Goal: Information Seeking & Learning: Learn about a topic

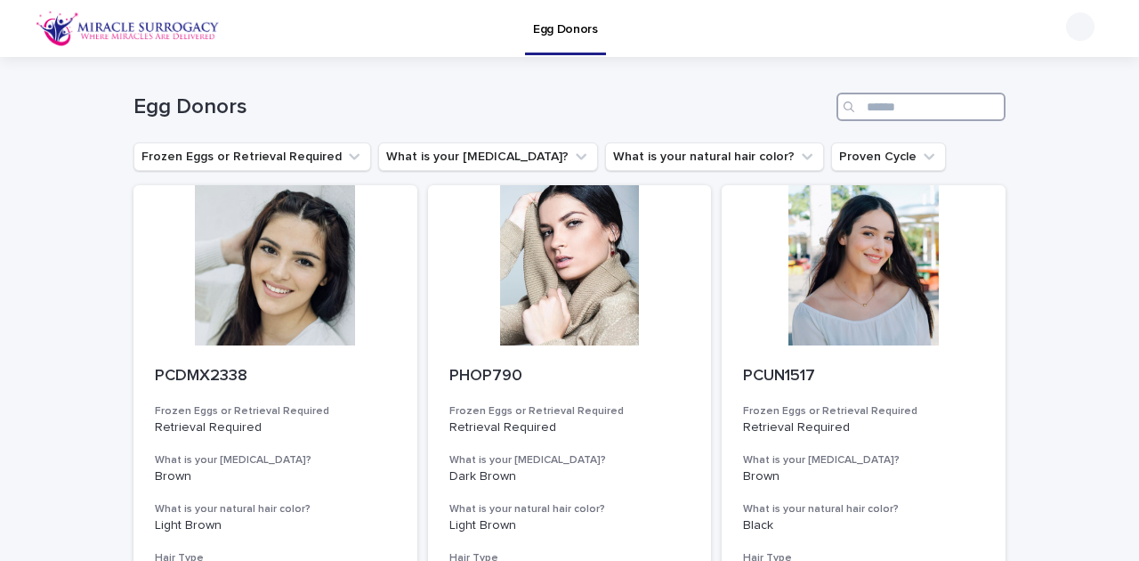
click at [918, 109] on input "Search" at bounding box center [920, 107] width 169 height 28
paste input "********"
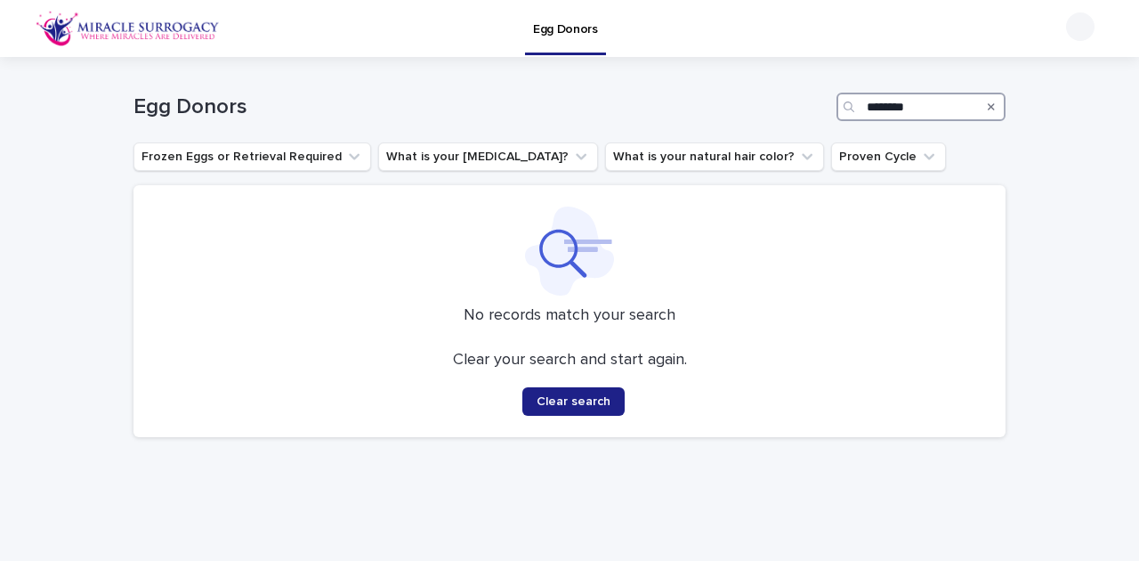
type input "********"
click at [988, 108] on icon "Search" at bounding box center [991, 106] width 7 height 7
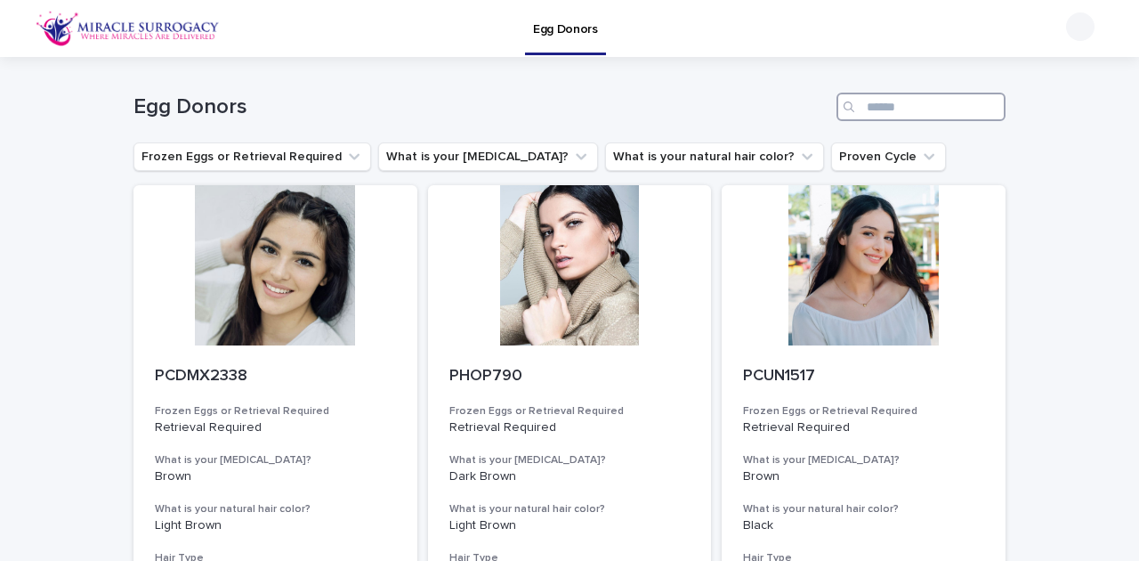
click at [897, 112] on input "Search" at bounding box center [920, 107] width 169 height 28
paste input "********"
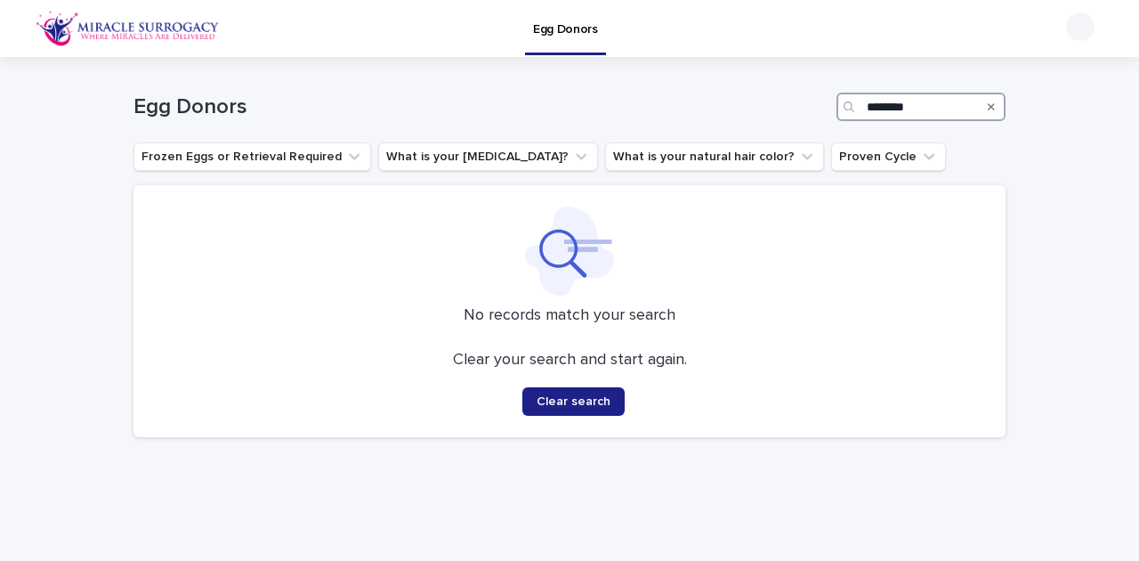
drag, startPoint x: 928, startPoint y: 101, endPoint x: 770, endPoint y: 101, distance: 158.4
click at [770, 101] on div "Egg Donors ********" at bounding box center [569, 107] width 872 height 28
paste input "Search"
drag, startPoint x: 959, startPoint y: 102, endPoint x: 806, endPoint y: 105, distance: 153.1
click at [809, 105] on div "Egg Donors ********" at bounding box center [569, 107] width 872 height 28
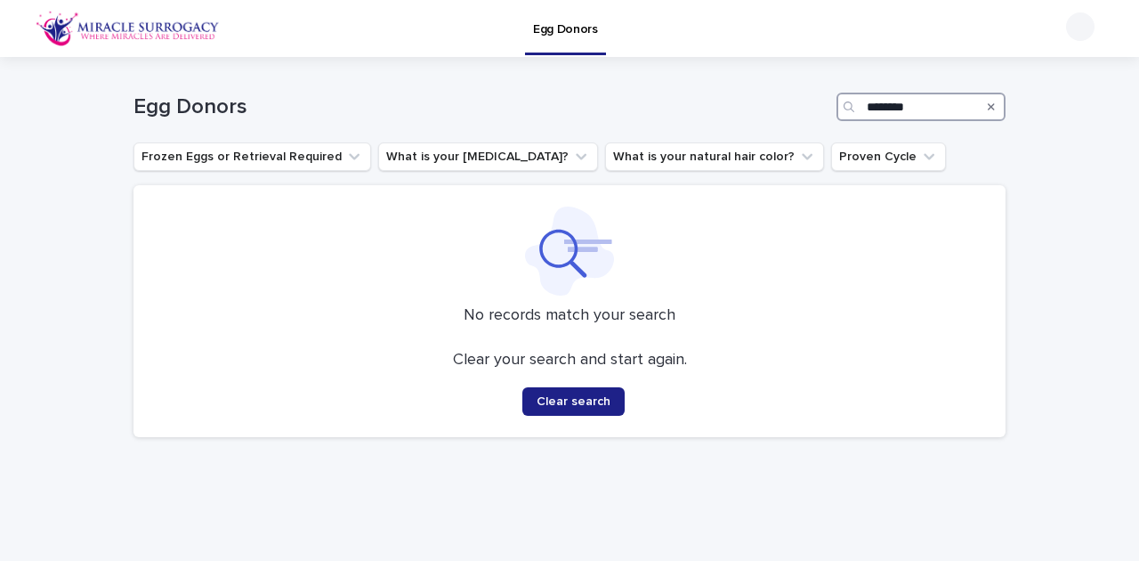
paste input "*"
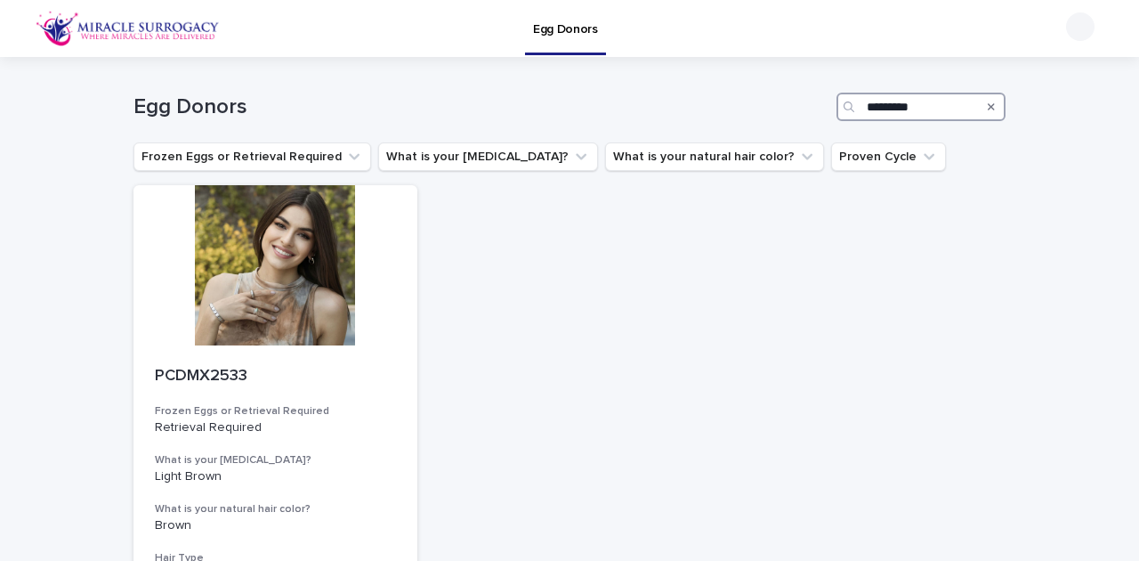
drag, startPoint x: 932, startPoint y: 109, endPoint x: 802, endPoint y: 110, distance: 129.9
click at [802, 110] on div "Egg Donors *********" at bounding box center [569, 107] width 872 height 28
paste input "Search"
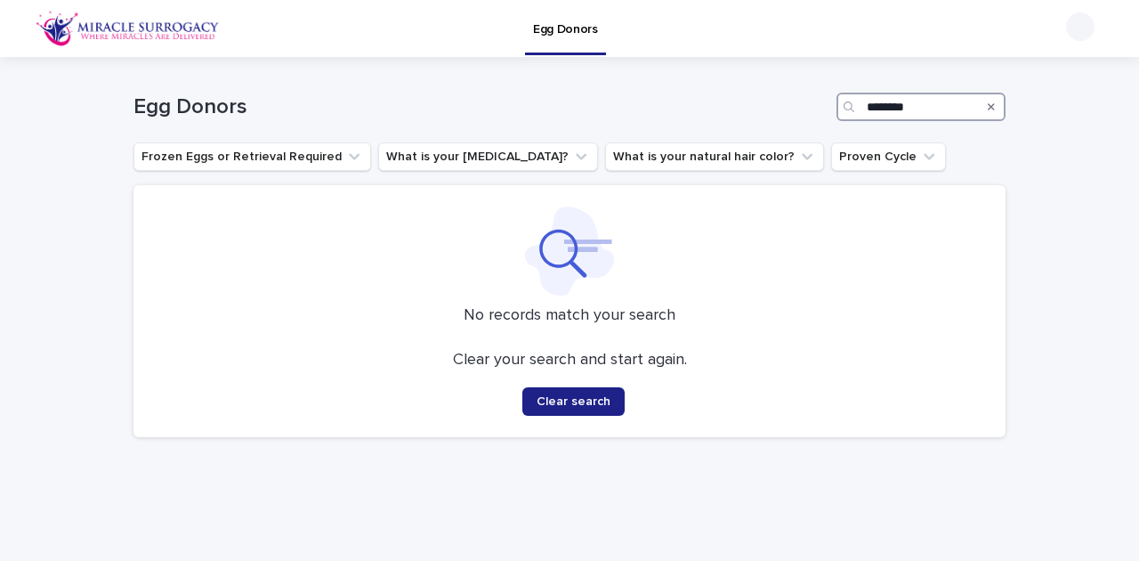
drag, startPoint x: 913, startPoint y: 107, endPoint x: 845, endPoint y: 107, distance: 67.6
click at [845, 107] on div "********" at bounding box center [920, 107] width 169 height 28
paste input "Search"
drag, startPoint x: 928, startPoint y: 111, endPoint x: 814, endPoint y: 109, distance: 113.9
click at [814, 109] on div "Egg Donors ********" at bounding box center [569, 107] width 872 height 28
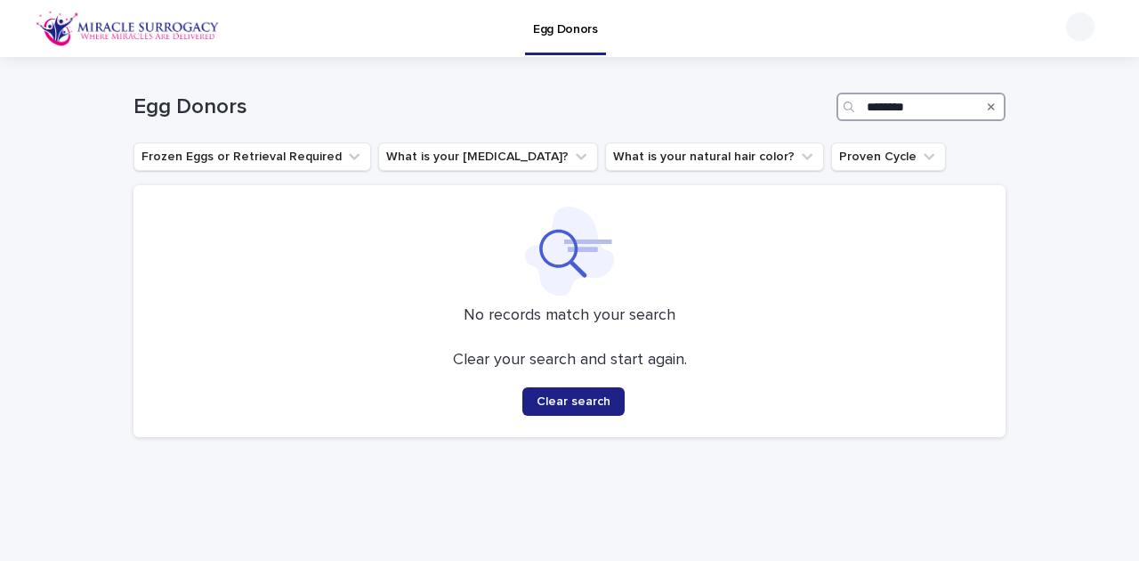
paste input "Search"
type input "********"
click at [988, 106] on icon "Search" at bounding box center [991, 106] width 7 height 11
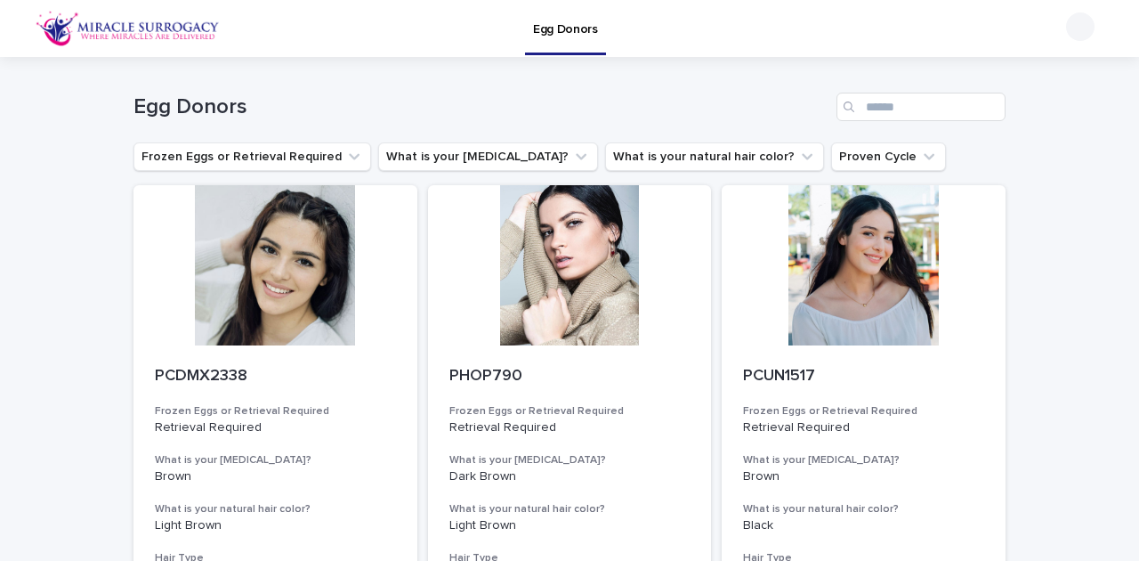
click at [67, 29] on img at bounding box center [128, 29] width 184 height 36
click at [802, 155] on icon "What is your natural hair color?" at bounding box center [807, 157] width 11 height 6
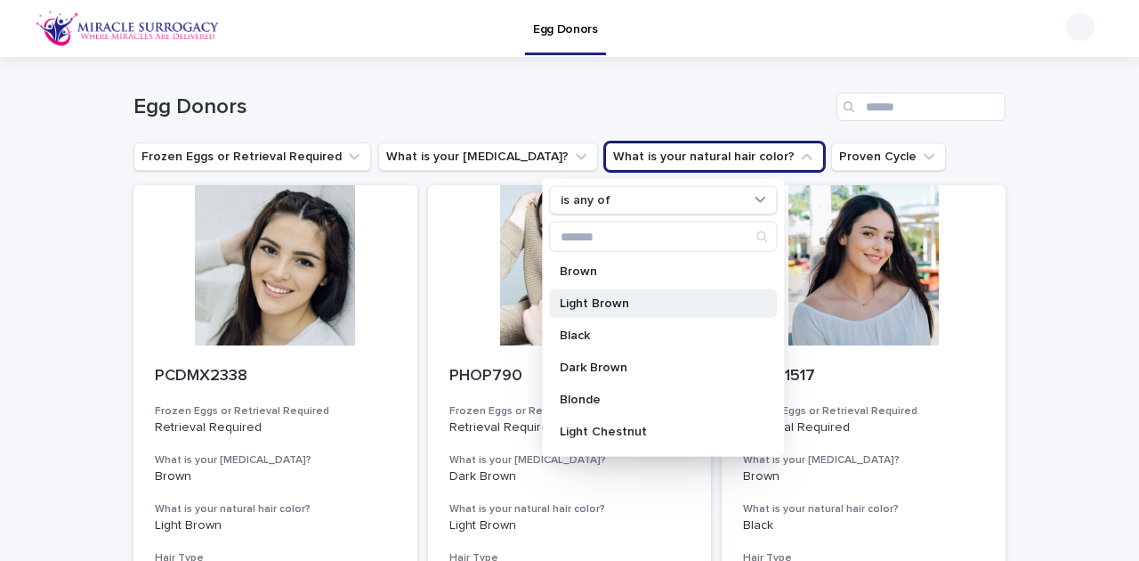
click at [631, 309] on div "Light Brown" at bounding box center [663, 303] width 228 height 28
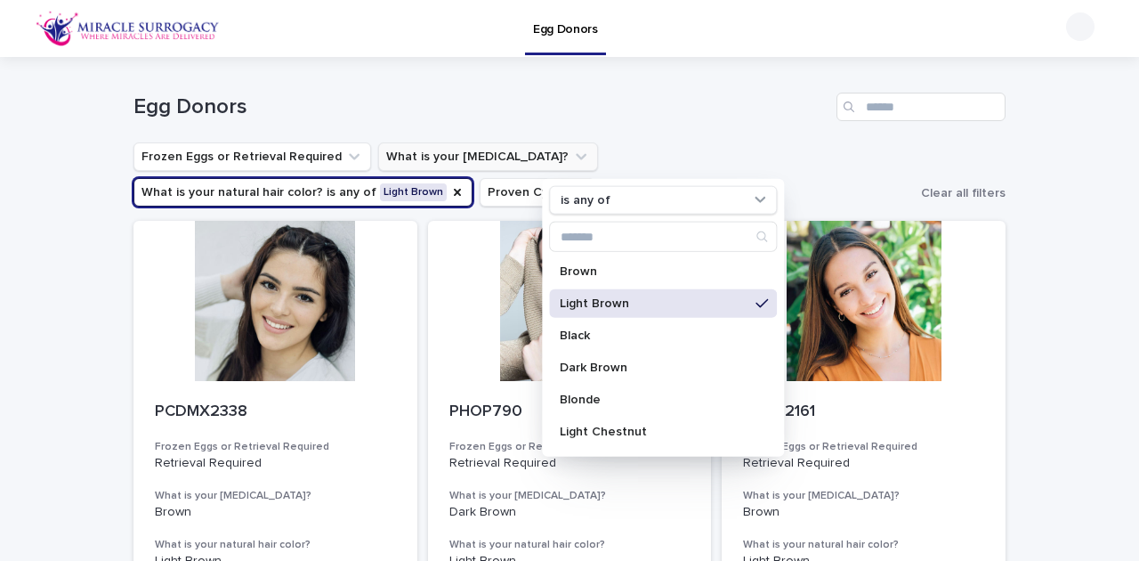
click at [572, 148] on icon "What is your eye color?" at bounding box center [581, 157] width 18 height 18
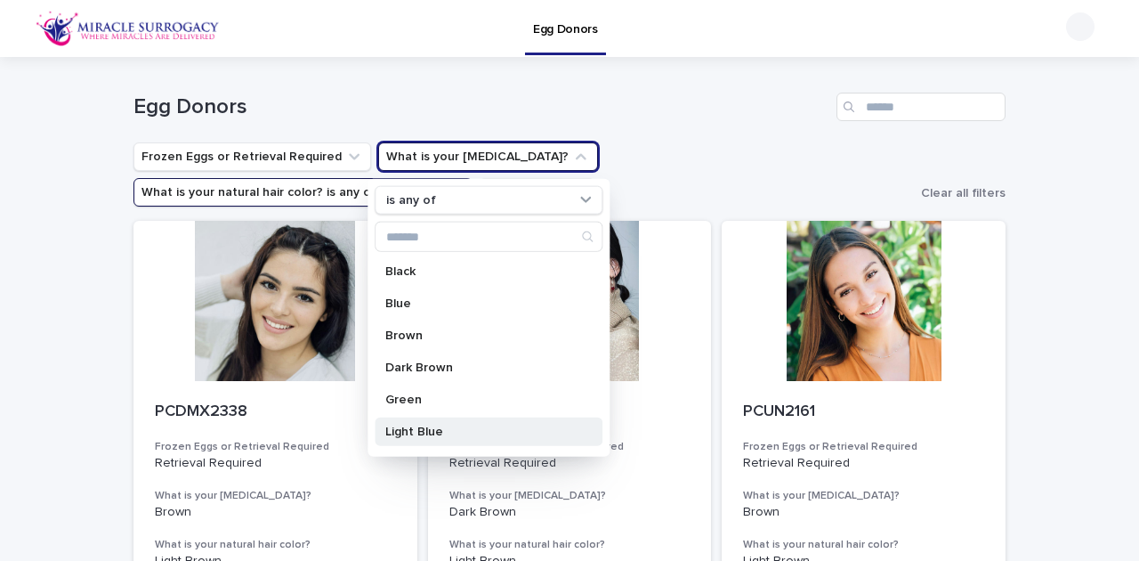
scroll to position [59, 0]
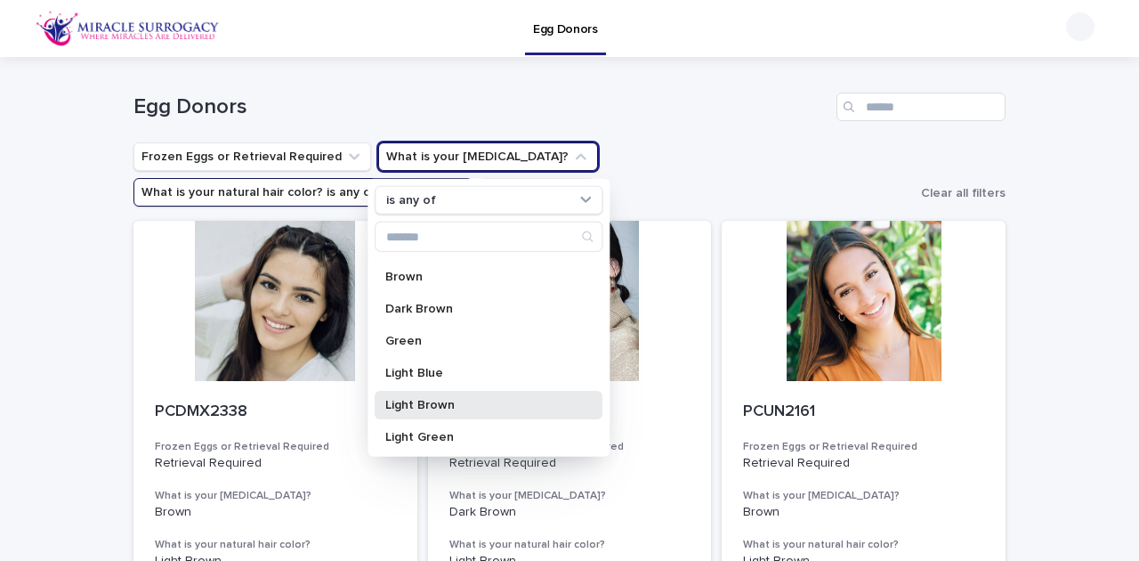
click at [454, 411] on div "Light Brown" at bounding box center [489, 405] width 228 height 28
click at [751, 173] on ul "Frozen Eggs or Retrieval Required What is your [MEDICAL_DATA]? is any of Light …" at bounding box center [523, 174] width 787 height 71
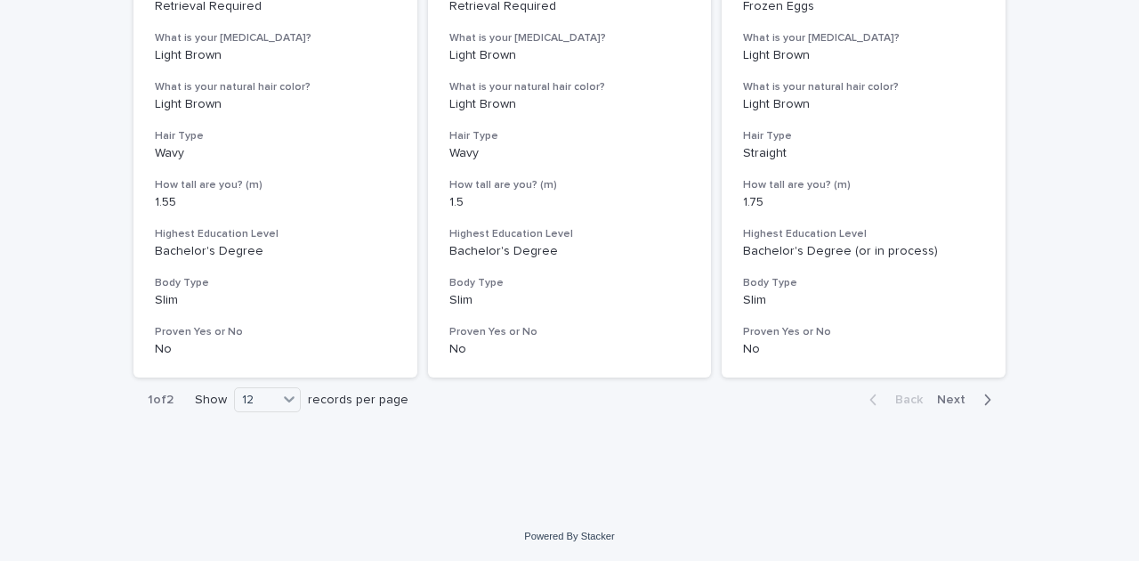
scroll to position [2331, 0]
click at [259, 399] on div "12" at bounding box center [256, 399] width 43 height 19
click at [258, 466] on div "36" at bounding box center [264, 465] width 65 height 21
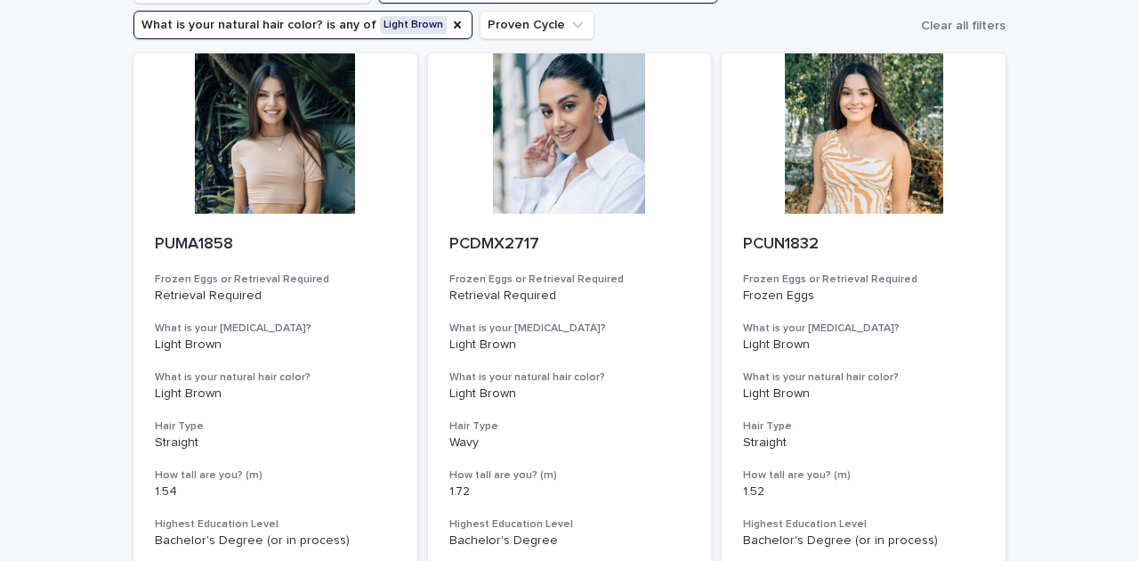
scroll to position [0, 0]
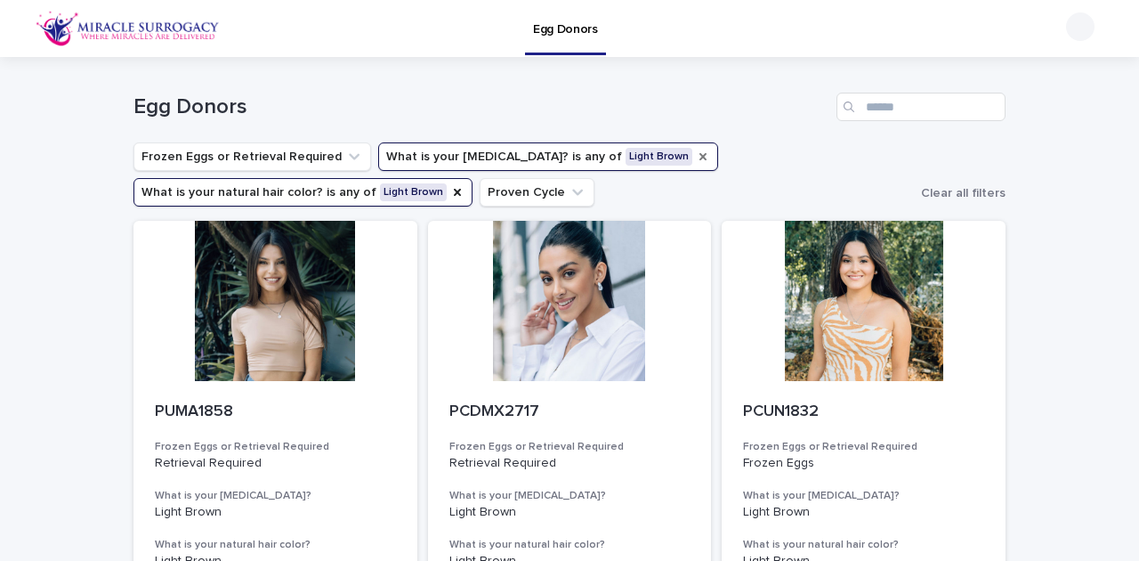
click at [699, 155] on icon "What is your eye color?" at bounding box center [702, 156] width 7 height 7
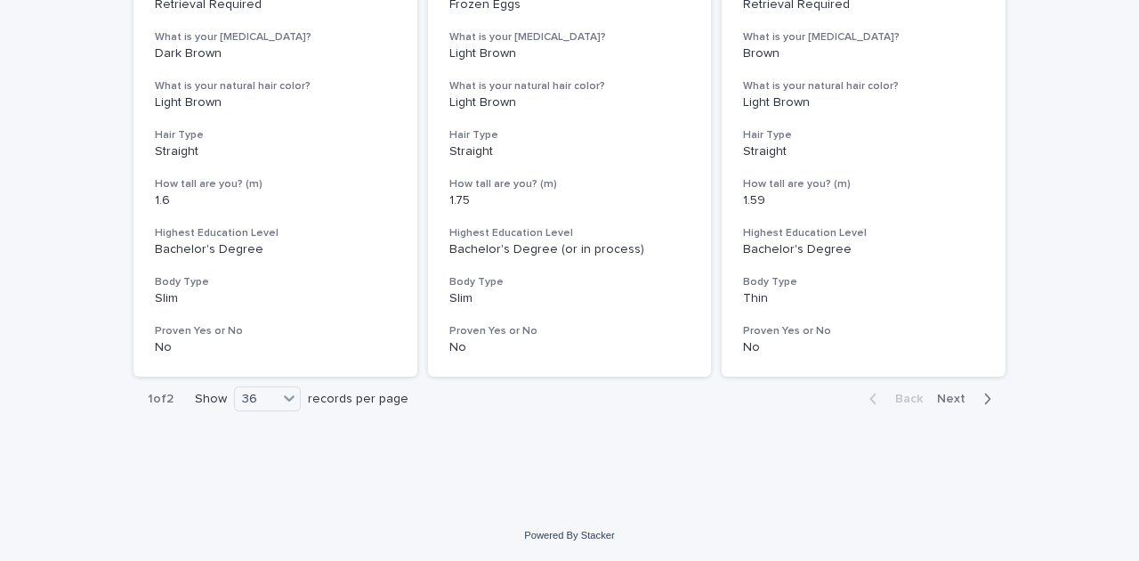
scroll to position [7325, 0]
click at [949, 396] on span "Next" at bounding box center [956, 398] width 39 height 12
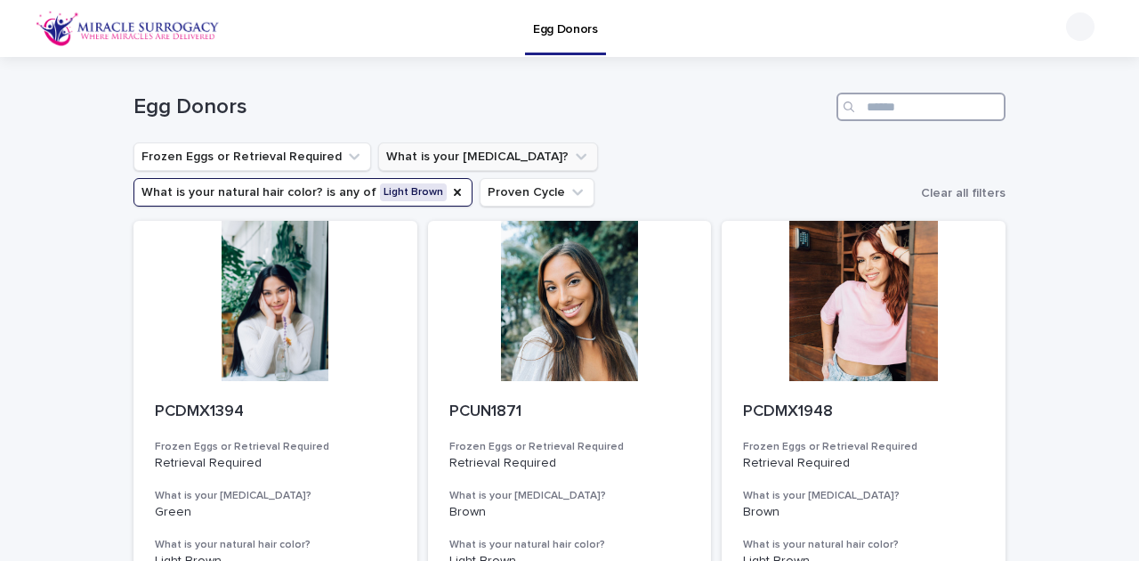
click at [907, 114] on input "Search" at bounding box center [920, 107] width 169 height 28
paste input "*********"
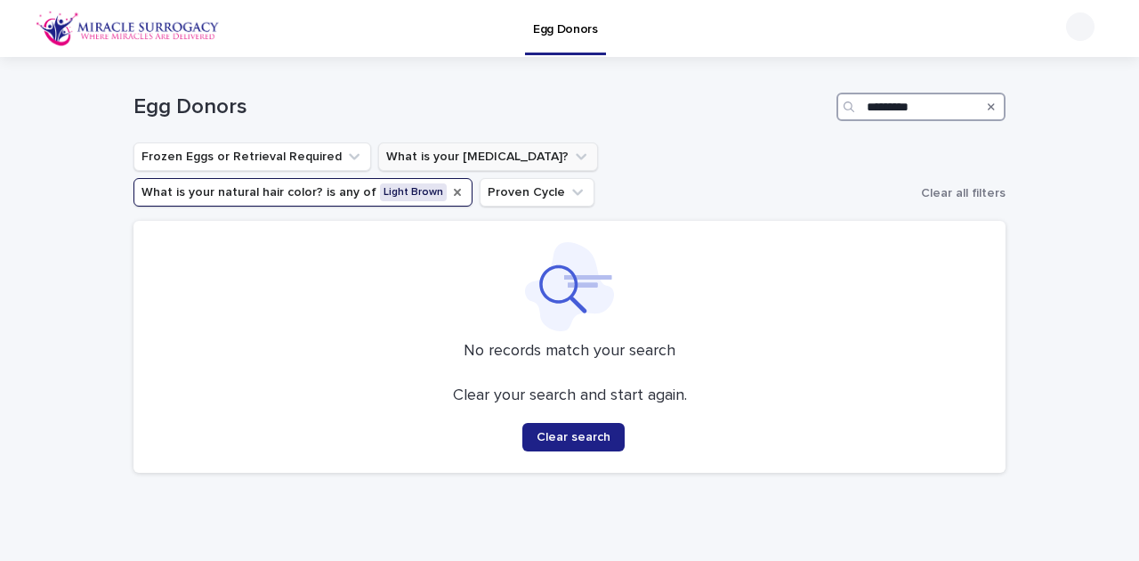
type input "*********"
click at [461, 189] on icon "What is your natural hair color?" at bounding box center [457, 192] width 7 height 7
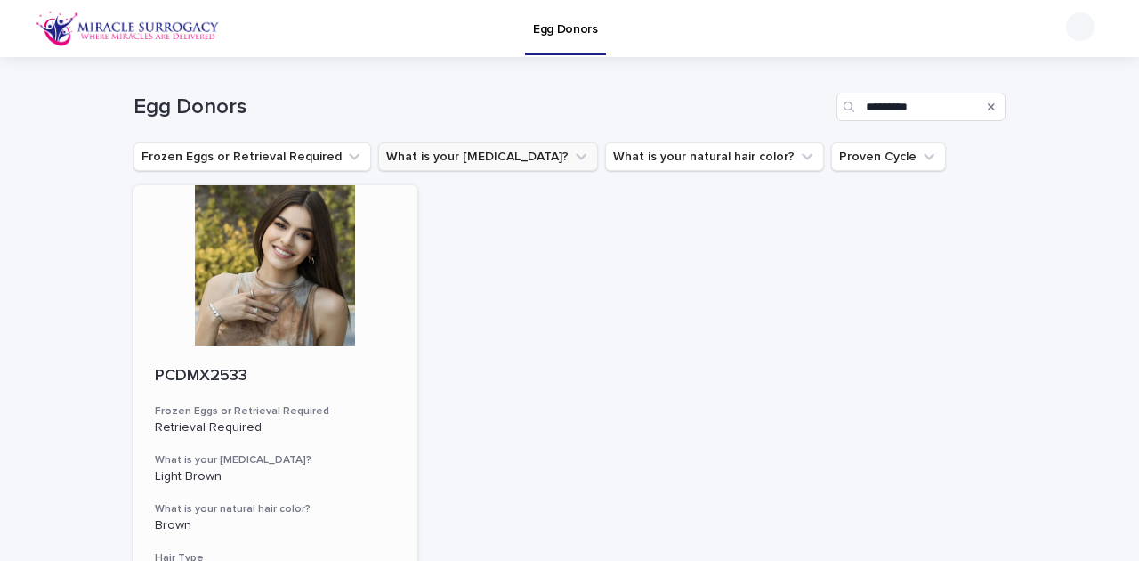
click at [187, 421] on p "Retrieval Required" at bounding box center [275, 427] width 241 height 15
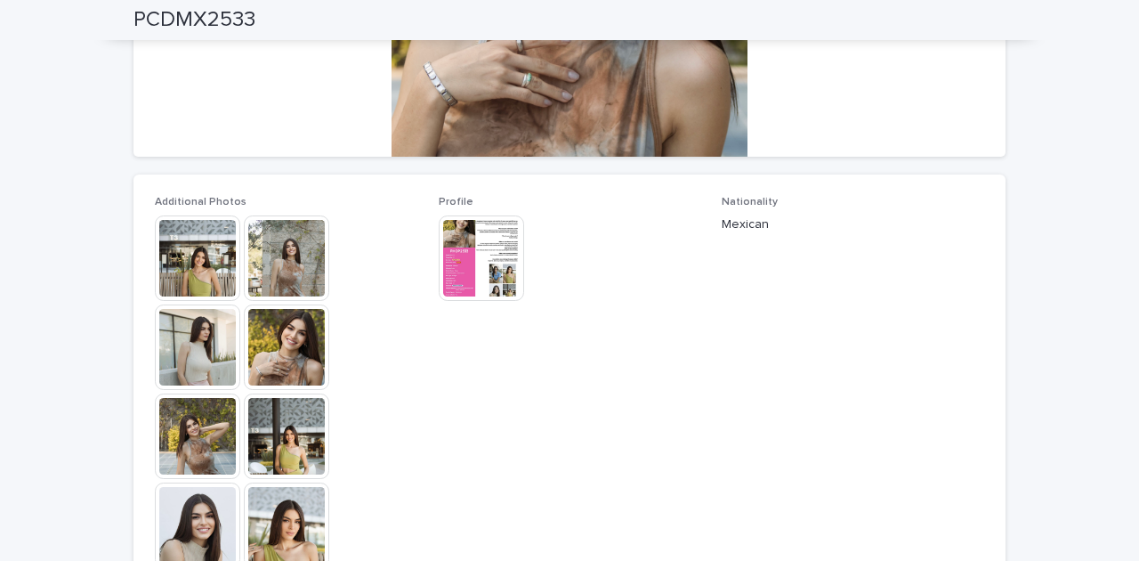
scroll to position [296, 0]
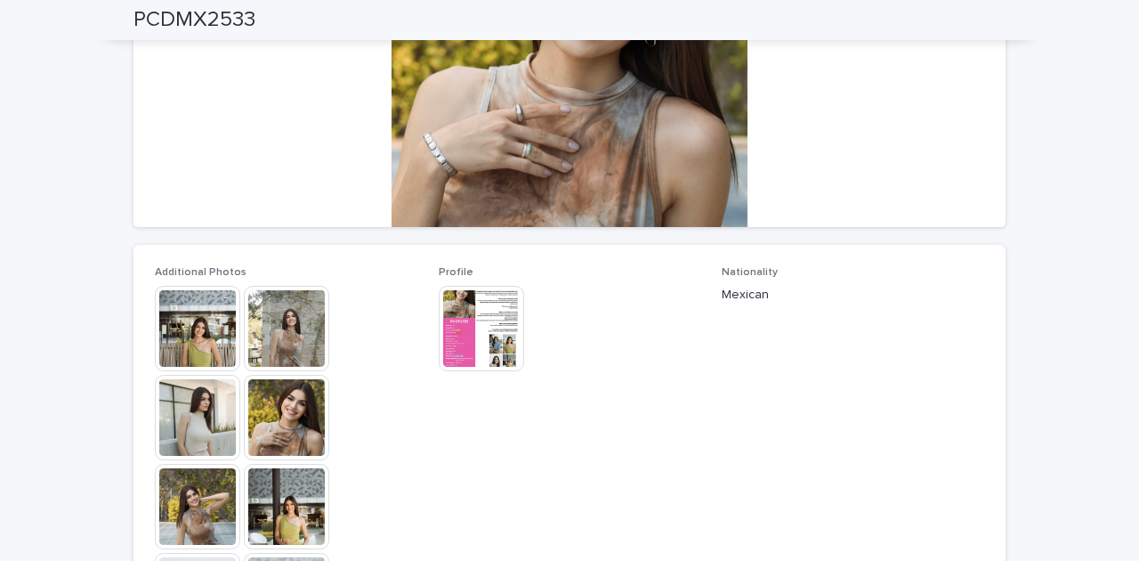
click at [196, 334] on img at bounding box center [197, 328] width 85 height 85
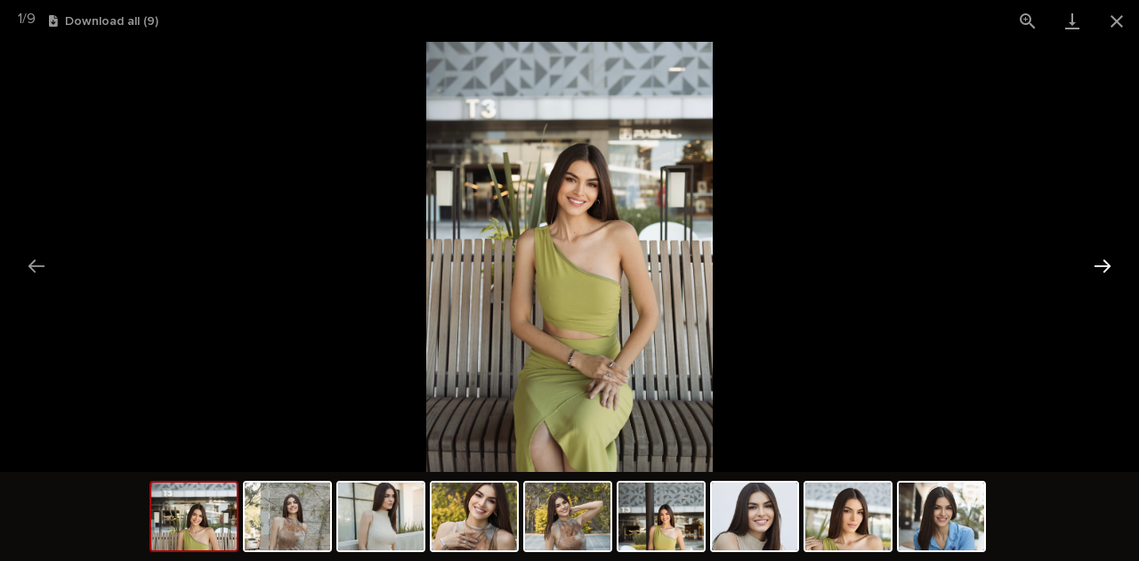
click at [1104, 263] on button "Next slide" at bounding box center [1102, 265] width 37 height 35
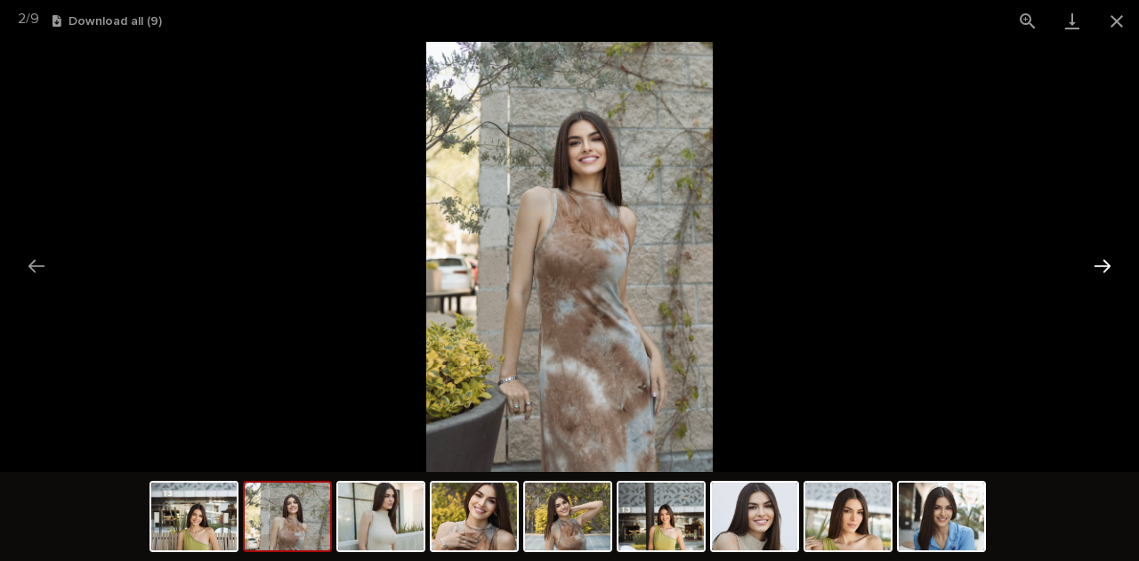
click at [1104, 263] on button "Next slide" at bounding box center [1102, 265] width 37 height 35
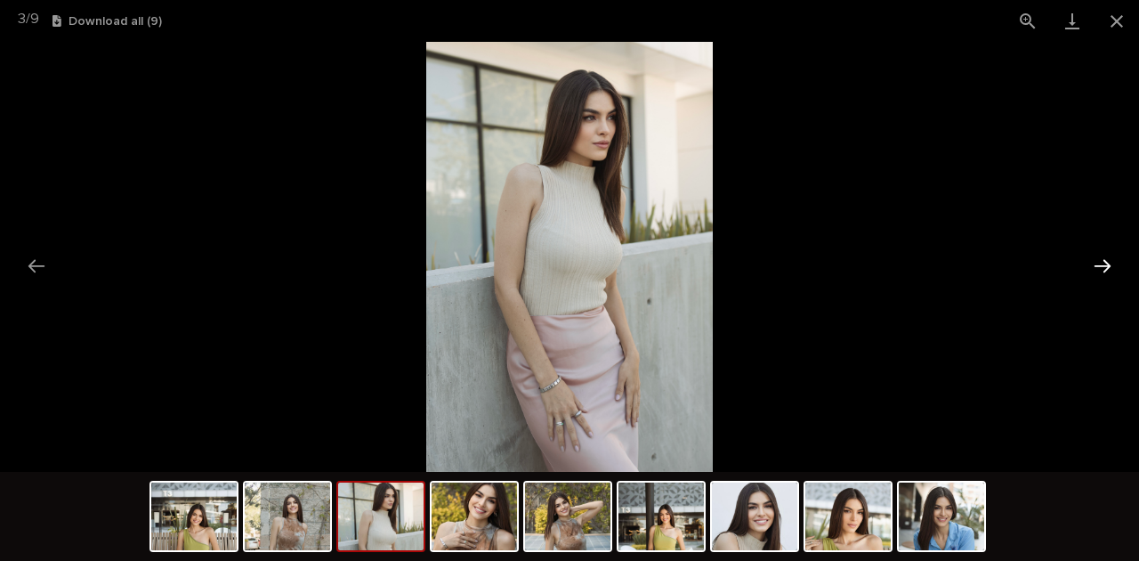
click at [1105, 264] on button "Next slide" at bounding box center [1102, 265] width 37 height 35
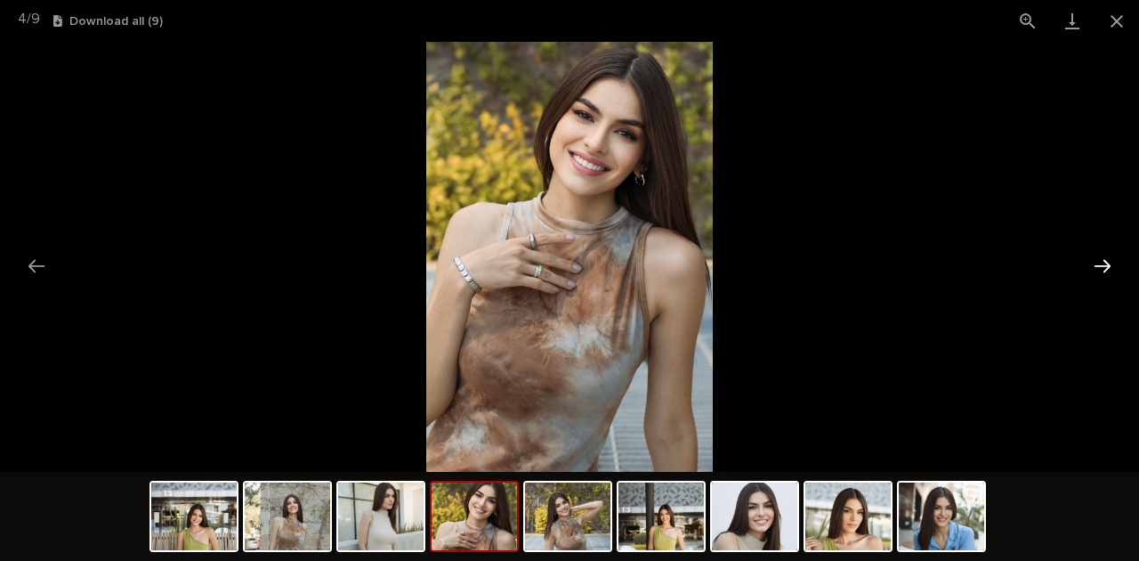
click at [1105, 264] on button "Next slide" at bounding box center [1102, 265] width 37 height 35
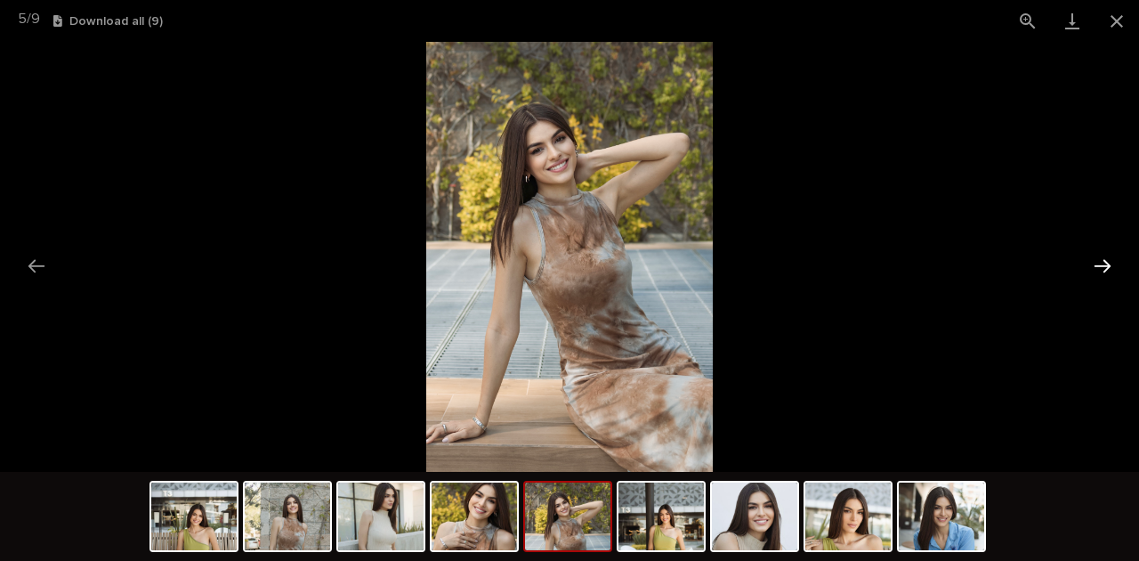
click at [1105, 264] on button "Next slide" at bounding box center [1102, 265] width 37 height 35
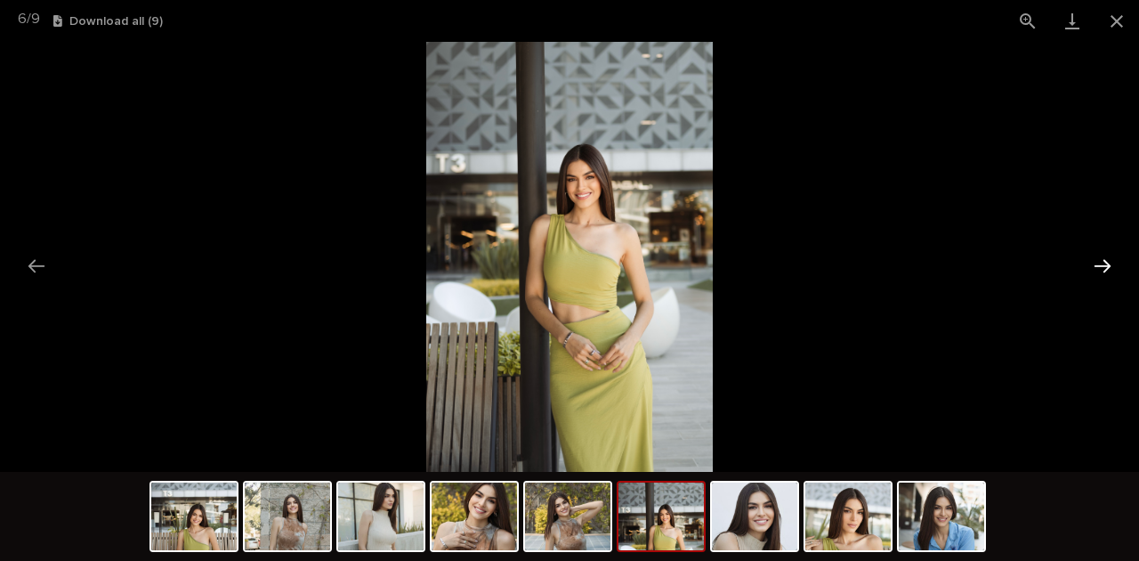
click at [1105, 264] on button "Next slide" at bounding box center [1102, 265] width 37 height 35
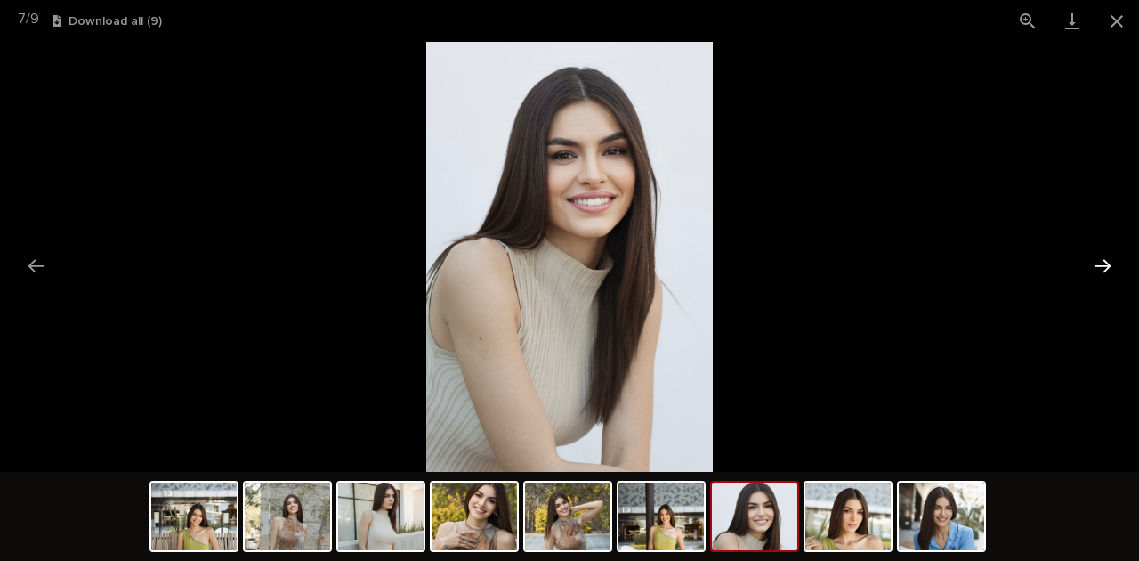
click at [1105, 264] on button "Next slide" at bounding box center [1102, 265] width 37 height 35
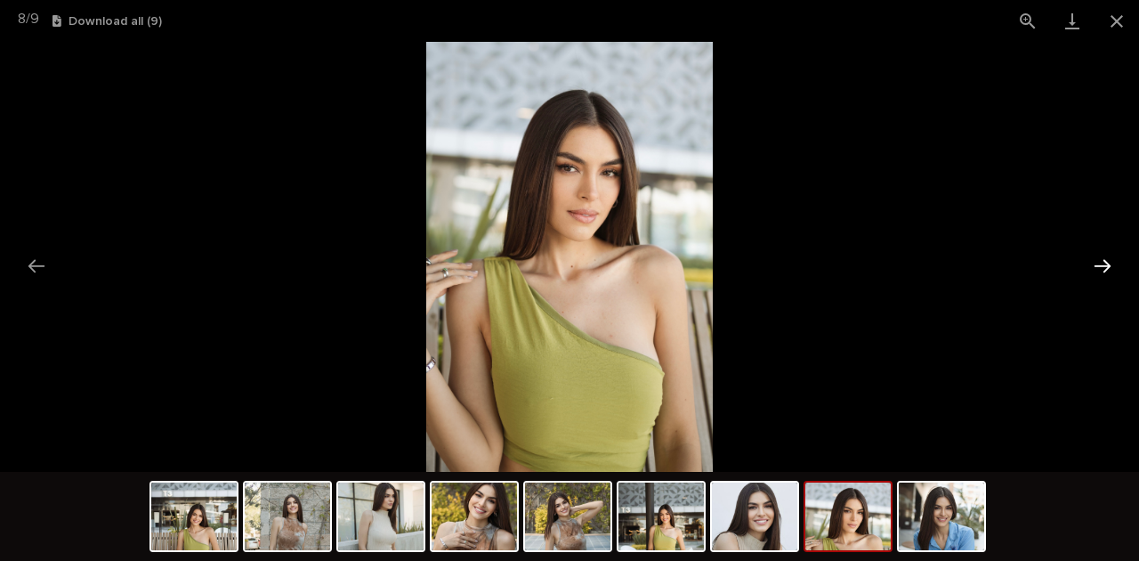
click at [1105, 264] on button "Next slide" at bounding box center [1102, 265] width 37 height 35
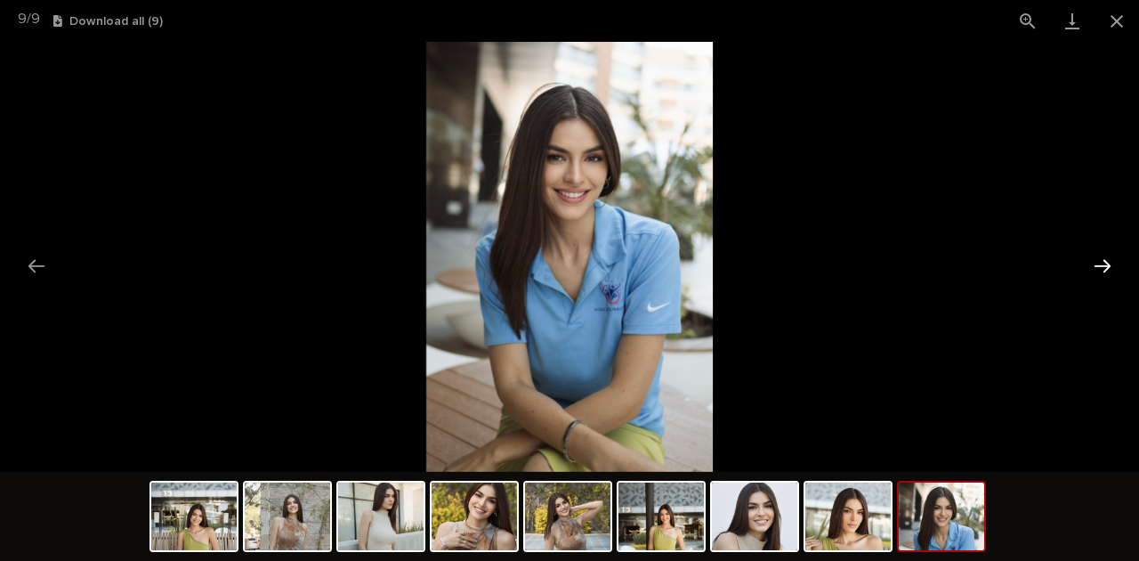
click at [1105, 264] on button "Next slide" at bounding box center [1102, 265] width 37 height 35
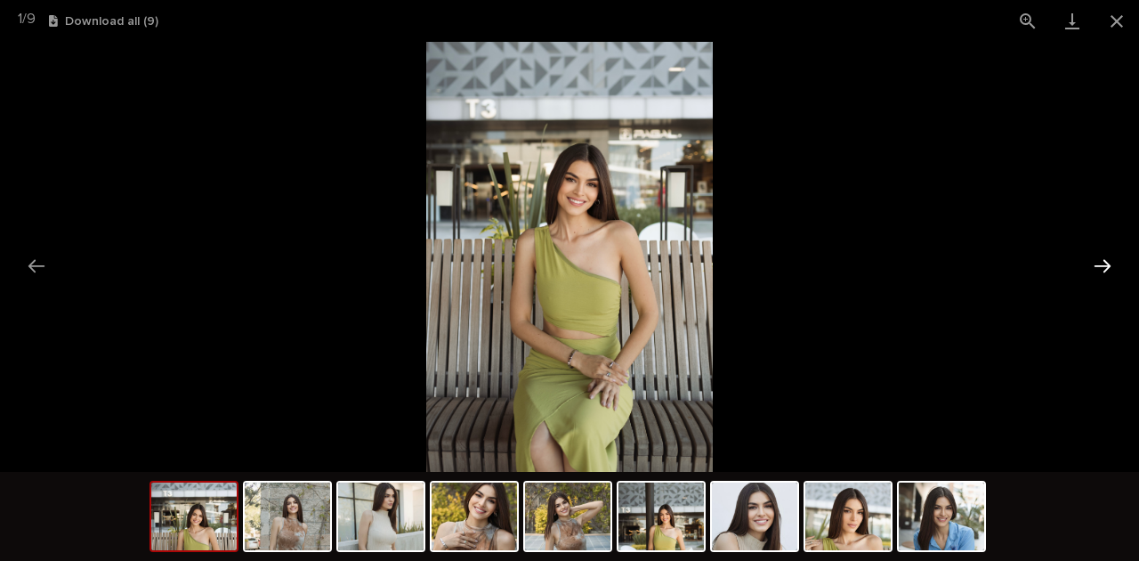
click at [1105, 264] on button "Next slide" at bounding box center [1102, 265] width 37 height 35
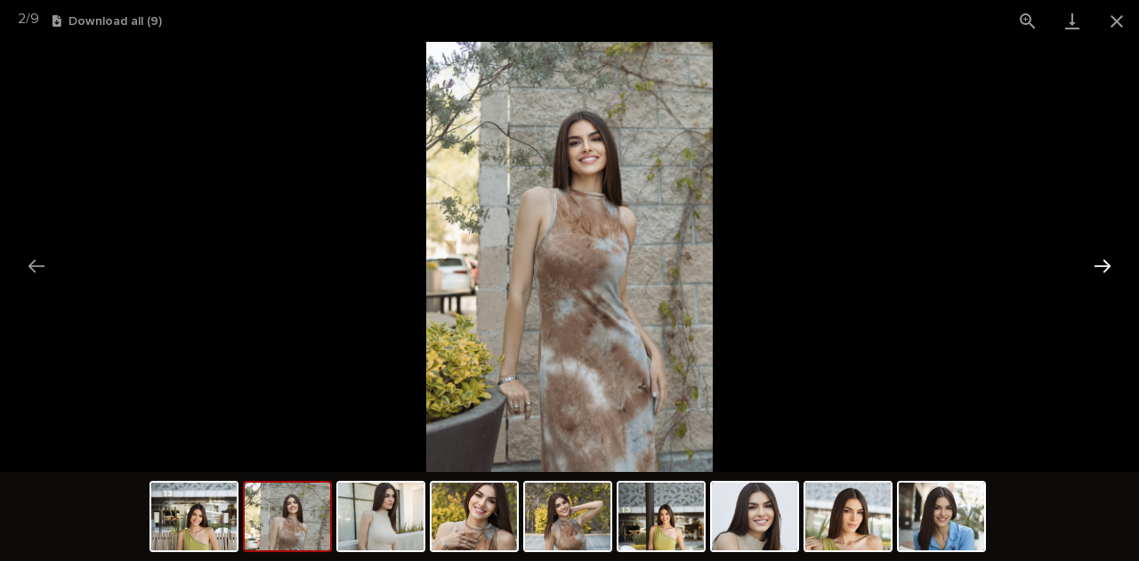
click at [1105, 264] on button "Next slide" at bounding box center [1102, 265] width 37 height 35
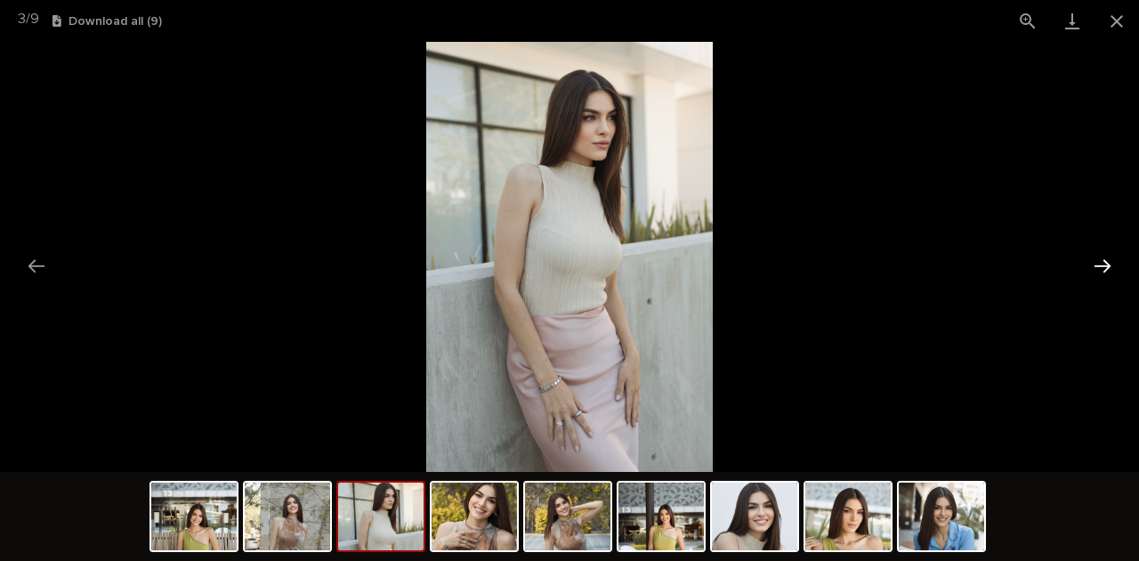
click at [1105, 264] on button "Next slide" at bounding box center [1102, 265] width 37 height 35
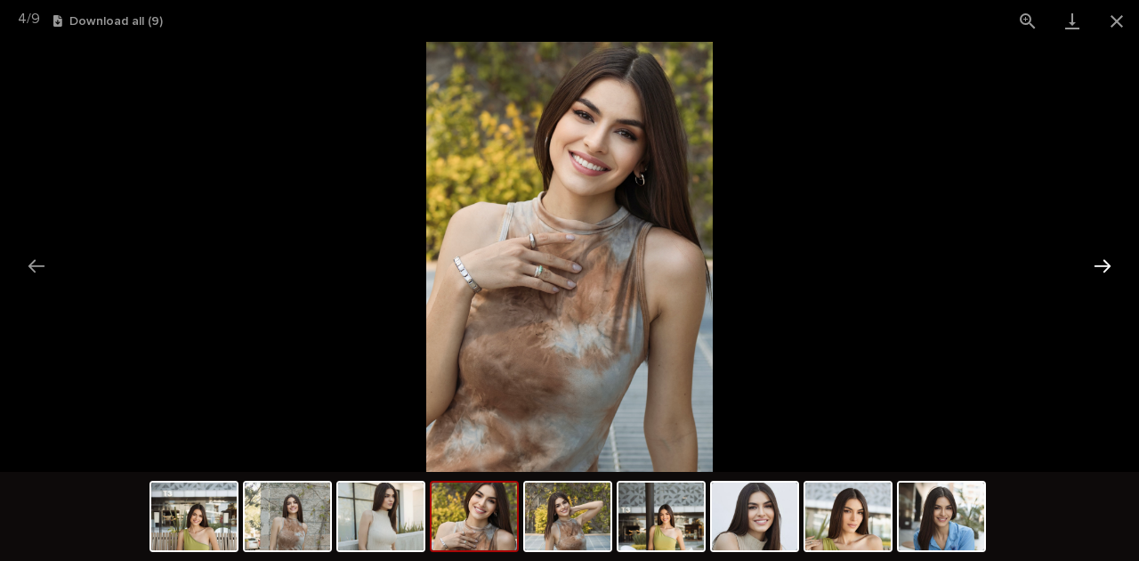
click at [1105, 264] on button "Next slide" at bounding box center [1102, 265] width 37 height 35
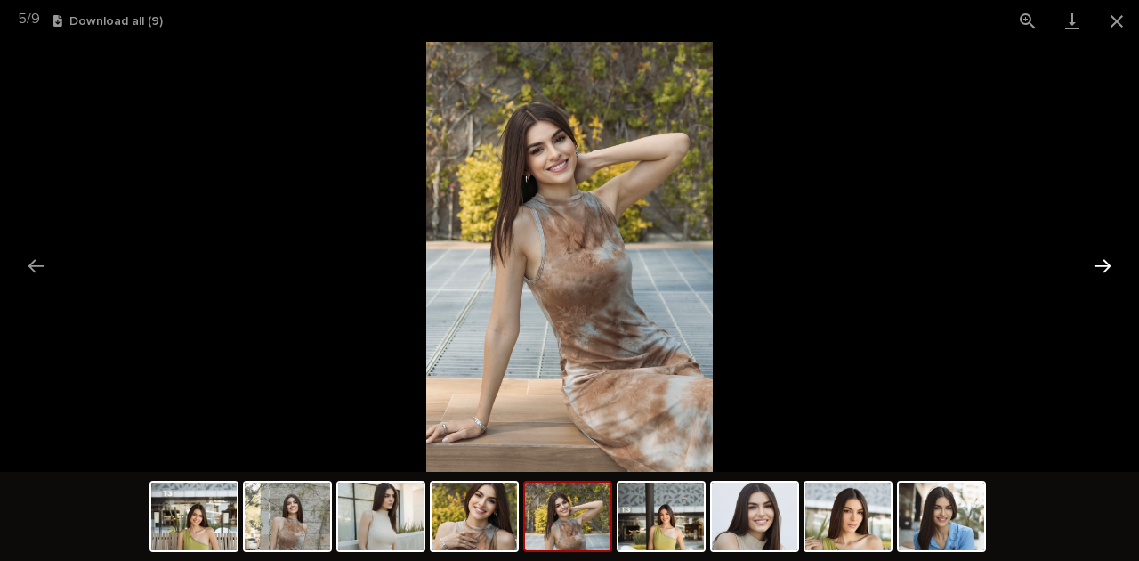
click at [1105, 264] on button "Next slide" at bounding box center [1102, 265] width 37 height 35
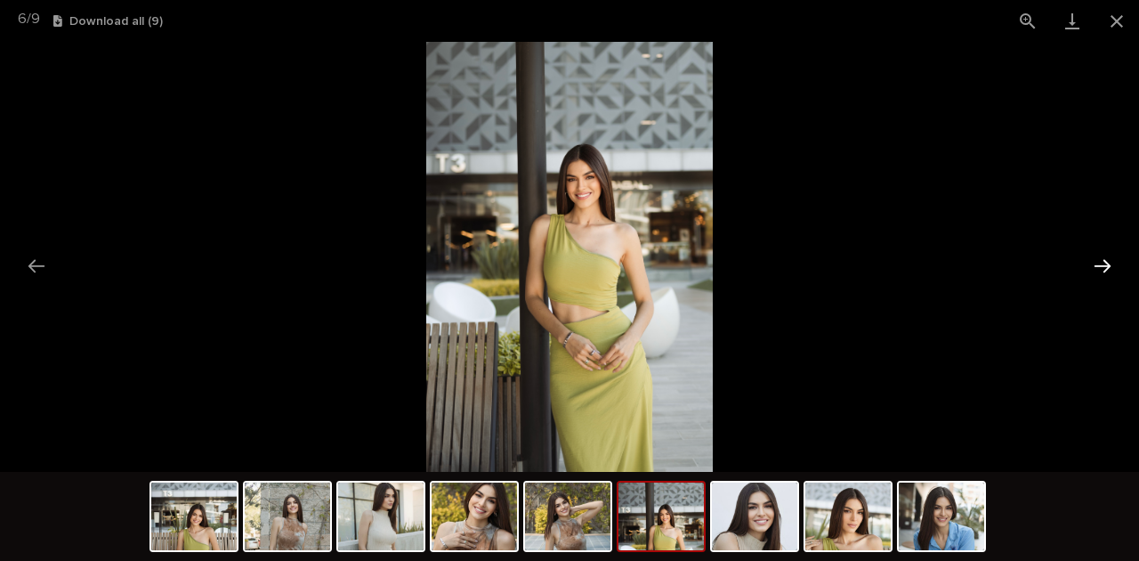
click at [1105, 264] on button "Next slide" at bounding box center [1102, 265] width 37 height 35
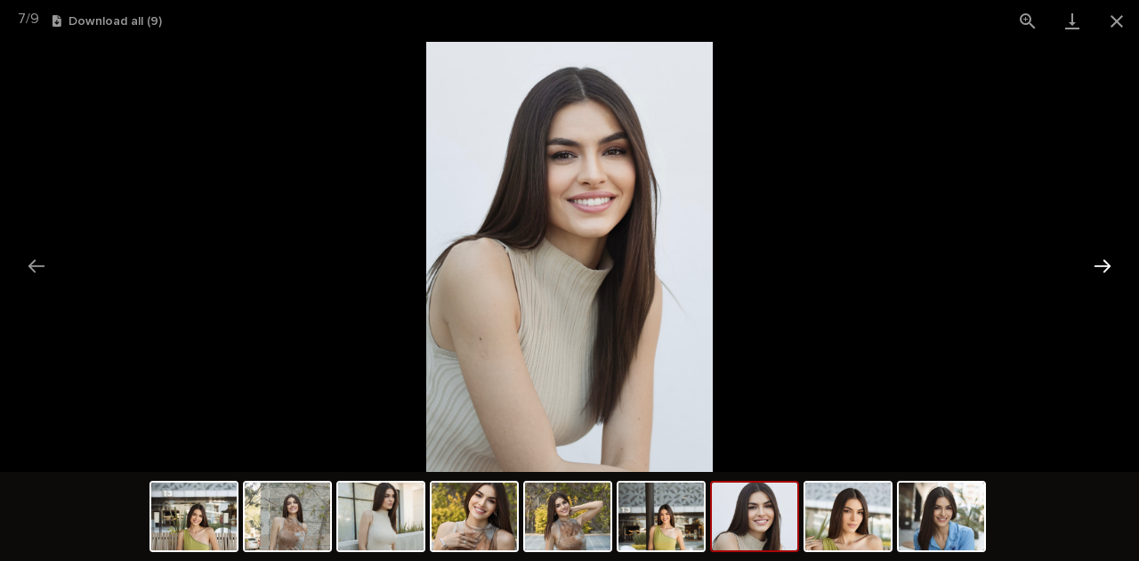
click at [1105, 264] on button "Next slide" at bounding box center [1102, 265] width 37 height 35
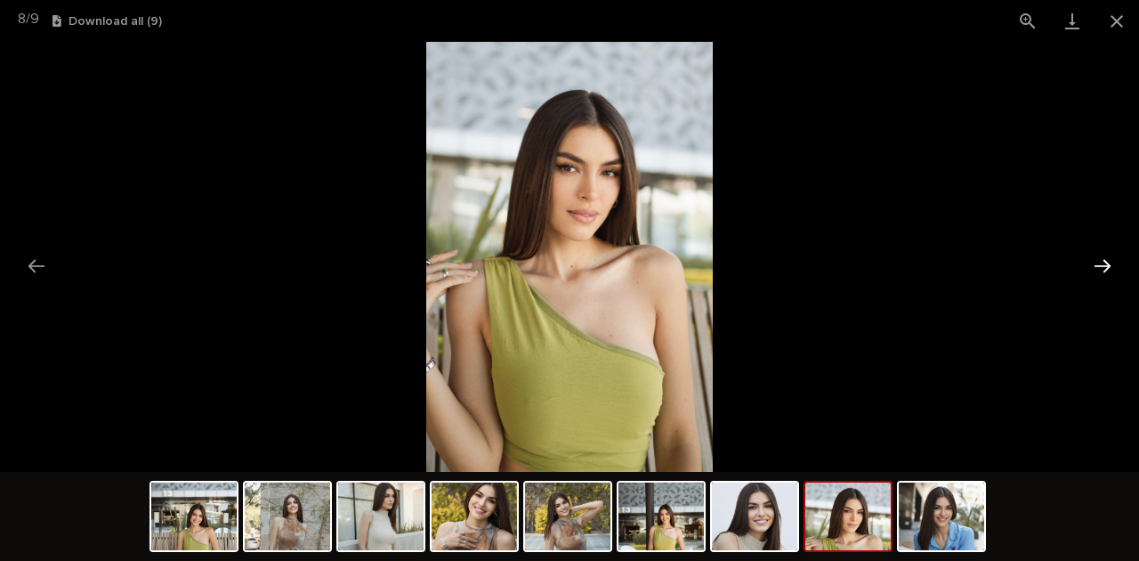
click at [1105, 264] on button "Next slide" at bounding box center [1102, 265] width 37 height 35
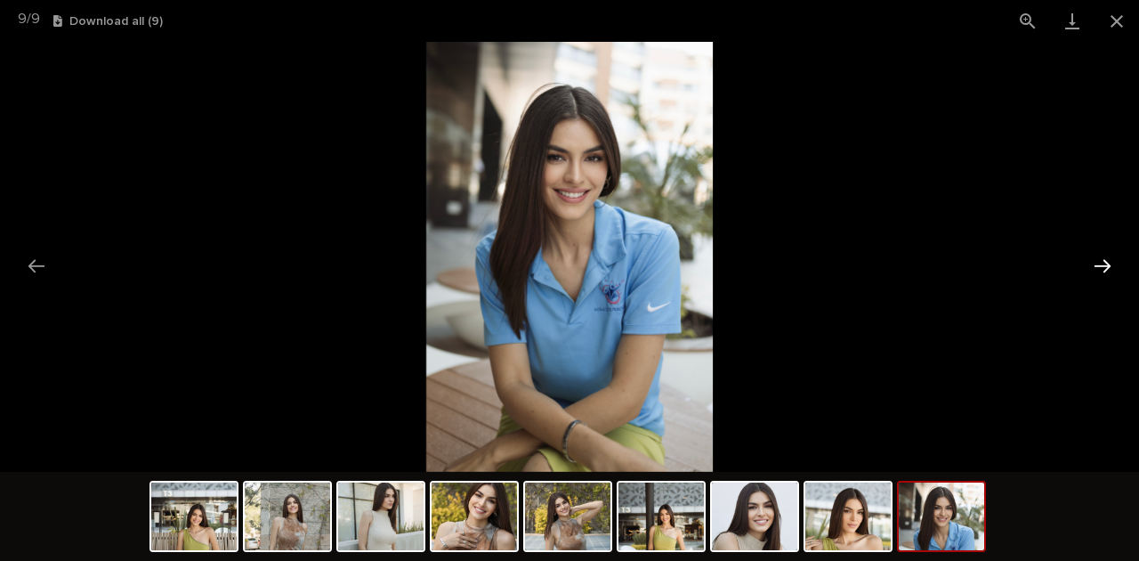
click at [1105, 264] on button "Next slide" at bounding box center [1102, 265] width 37 height 35
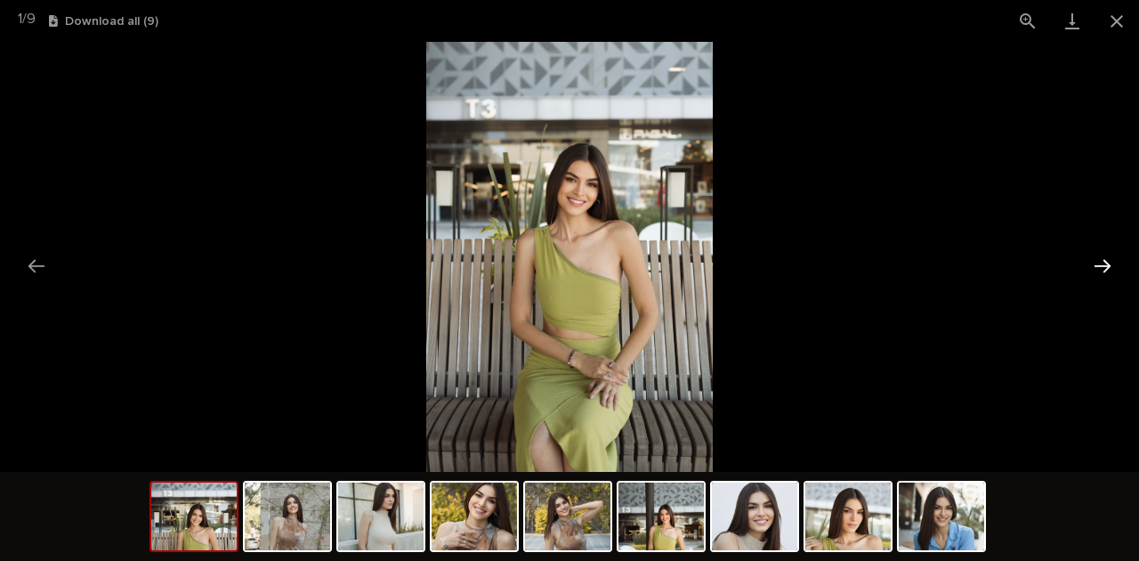
click at [1105, 264] on button "Next slide" at bounding box center [1102, 265] width 37 height 35
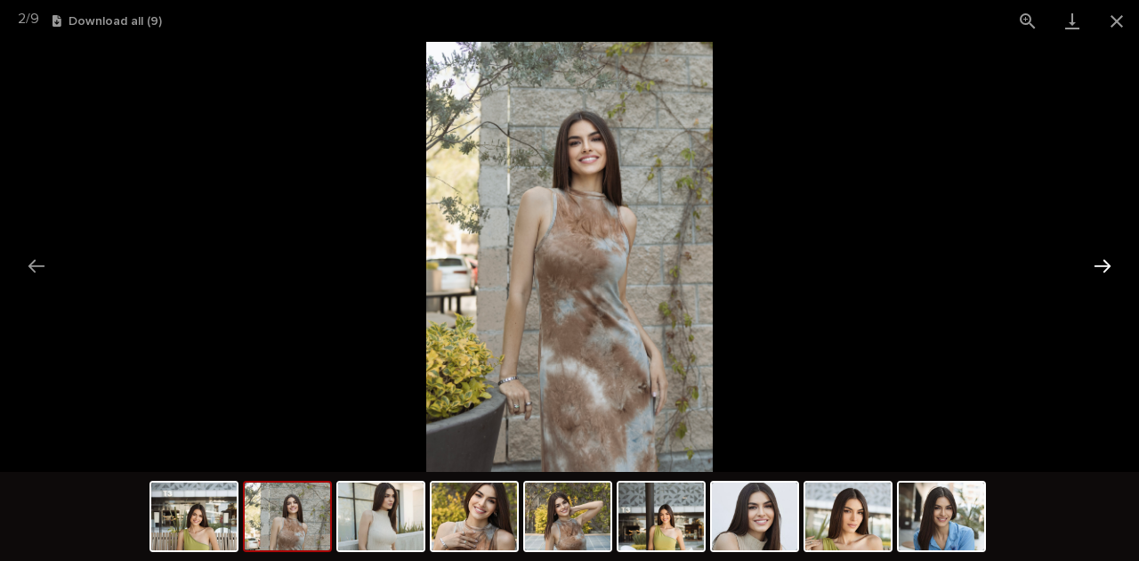
click at [1105, 264] on button "Next slide" at bounding box center [1102, 265] width 37 height 35
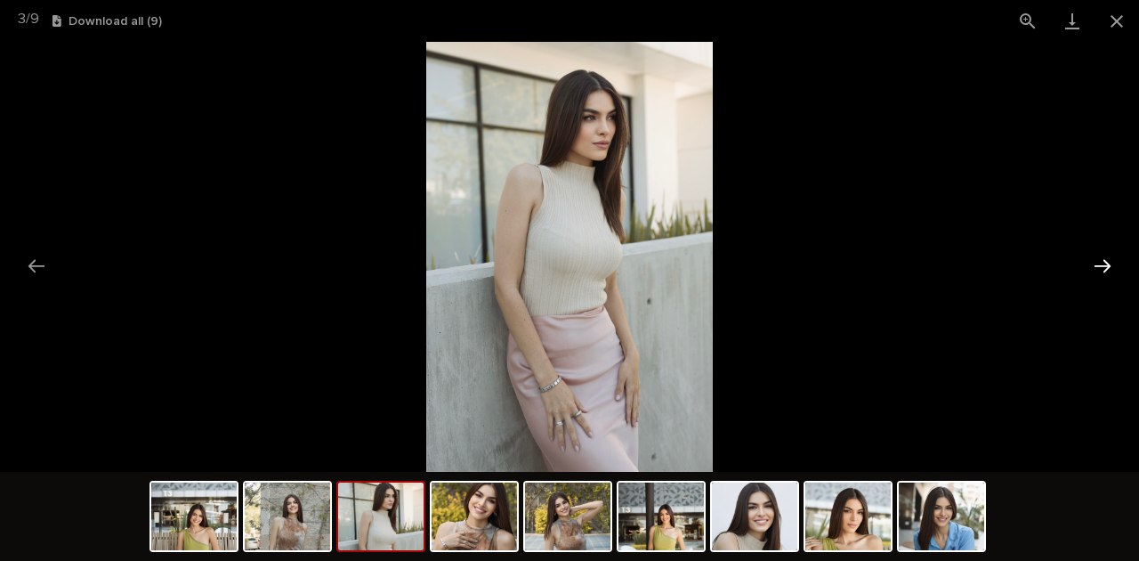
click at [1105, 264] on button "Next slide" at bounding box center [1102, 265] width 37 height 35
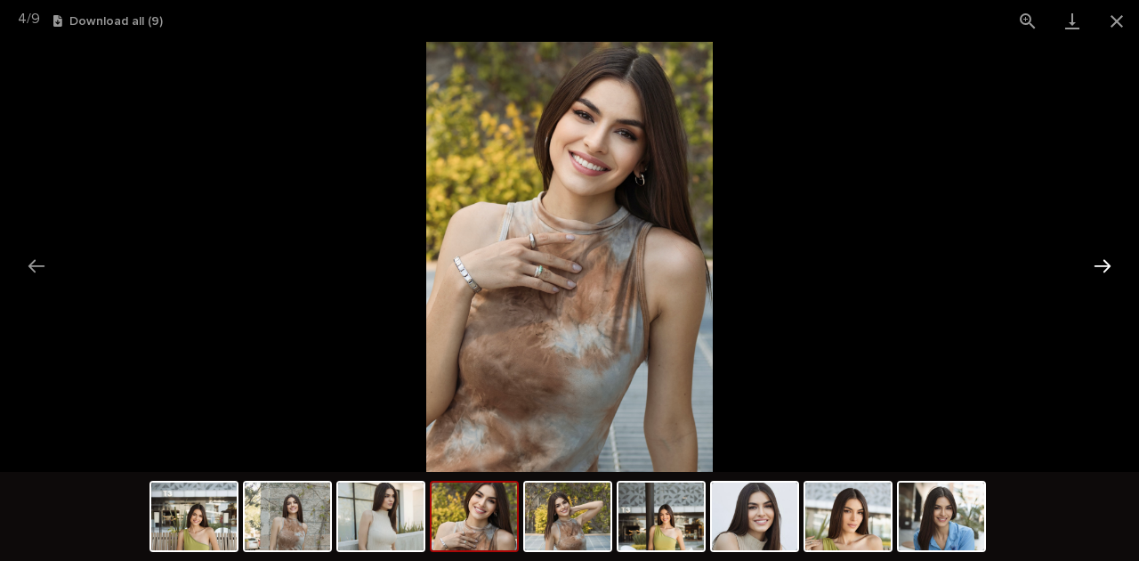
click at [1105, 264] on button "Next slide" at bounding box center [1102, 265] width 37 height 35
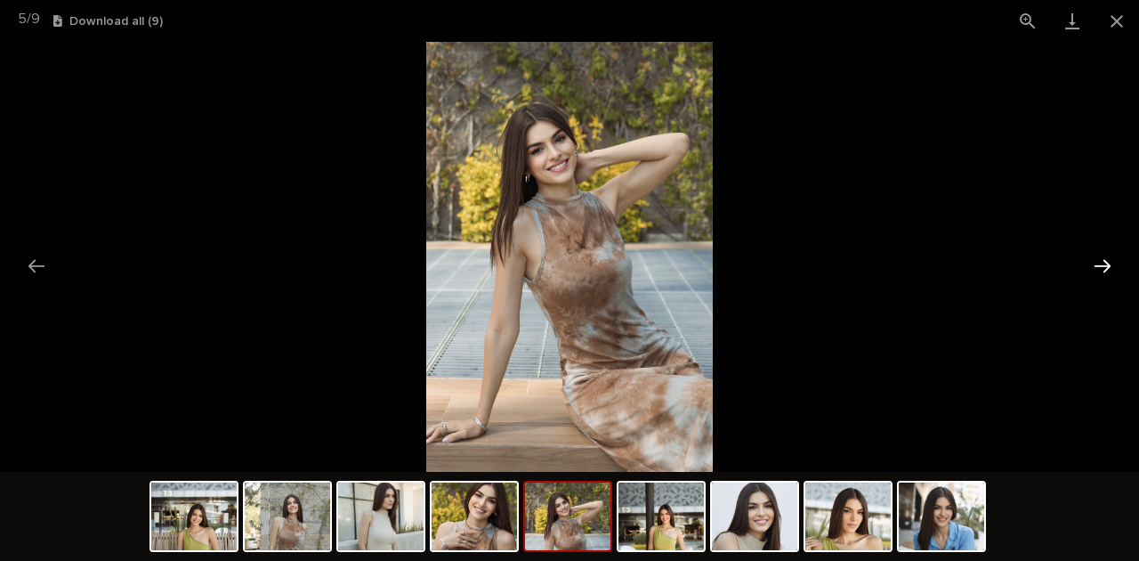
click at [1105, 264] on button "Next slide" at bounding box center [1102, 265] width 37 height 35
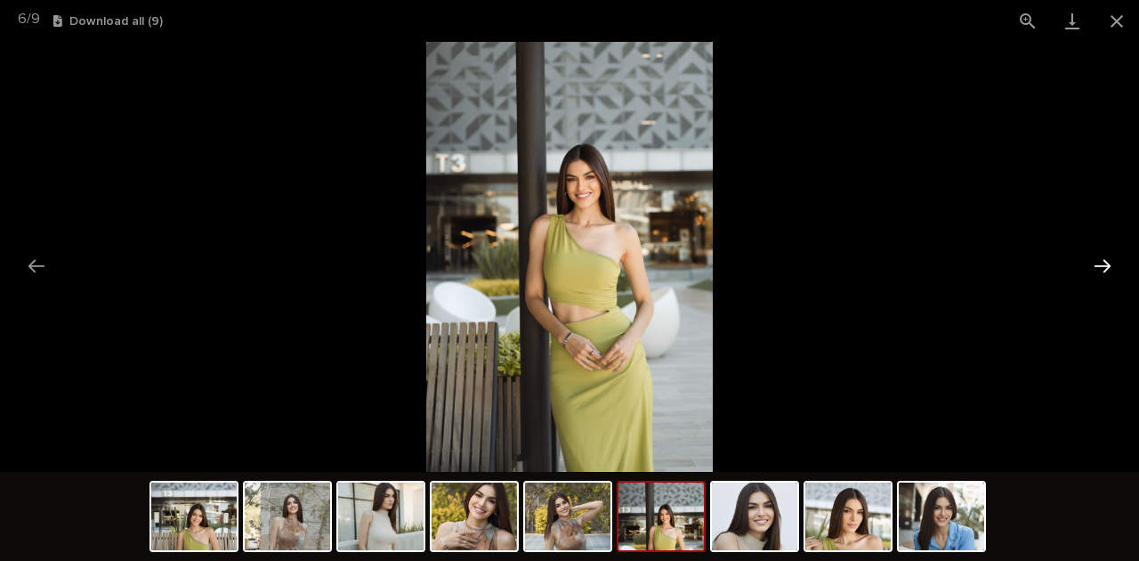
click at [1105, 264] on button "Next slide" at bounding box center [1102, 265] width 37 height 35
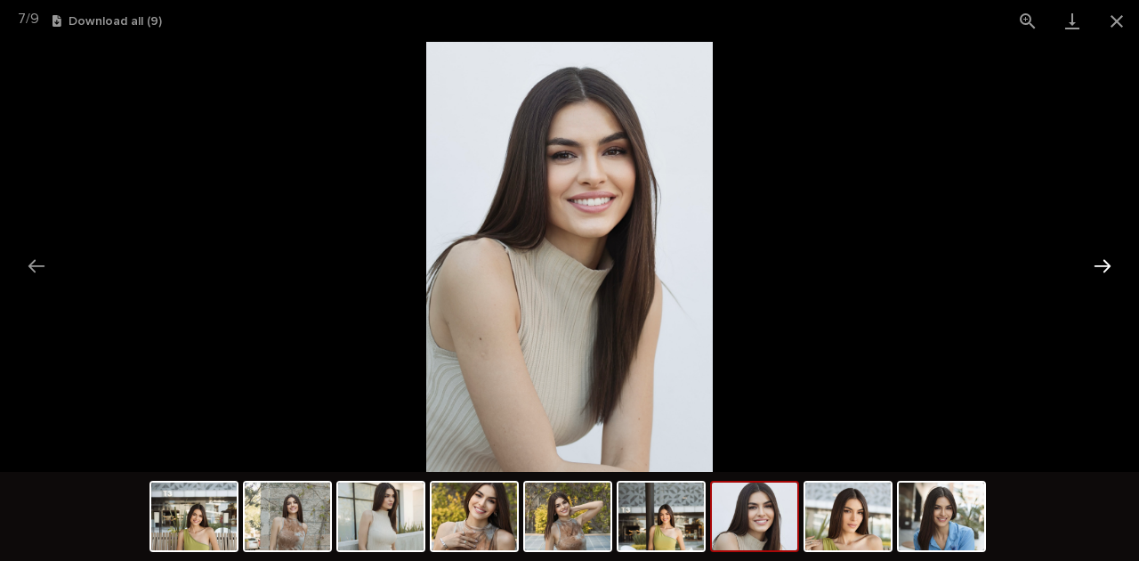
click at [1105, 264] on button "Next slide" at bounding box center [1102, 265] width 37 height 35
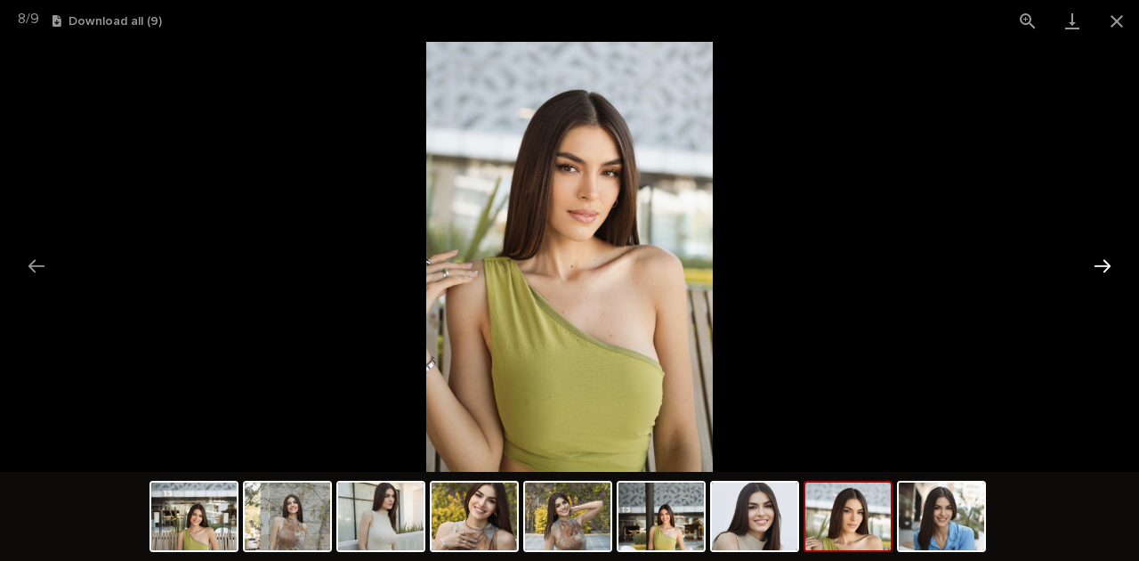
click at [1105, 264] on button "Next slide" at bounding box center [1102, 265] width 37 height 35
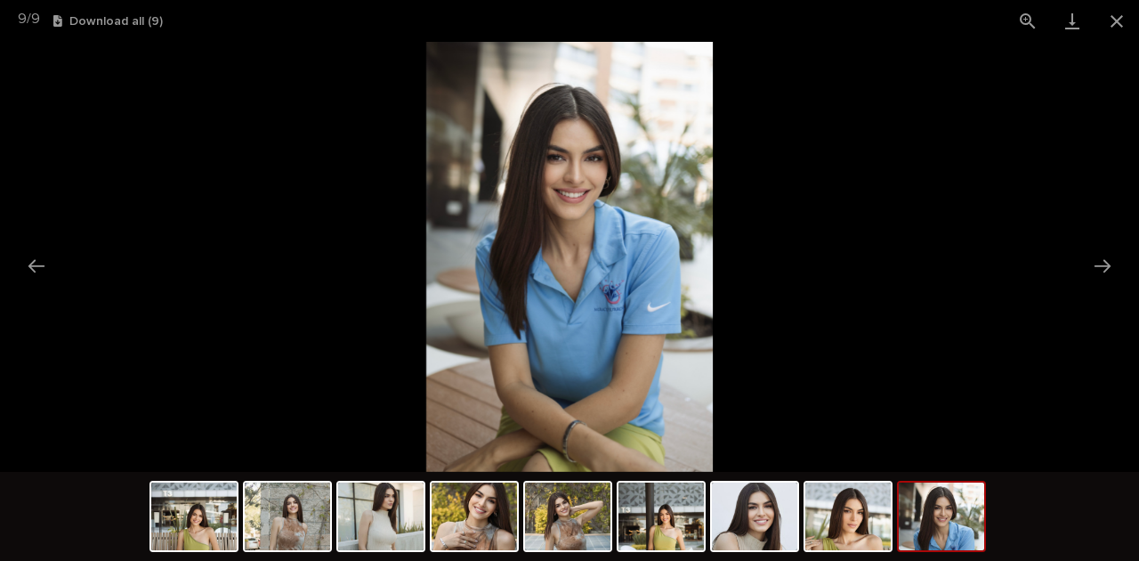
scroll to position [0, 0]
click at [570, 217] on img at bounding box center [569, 257] width 286 height 430
click at [39, 262] on button "Previous slide" at bounding box center [36, 265] width 37 height 35
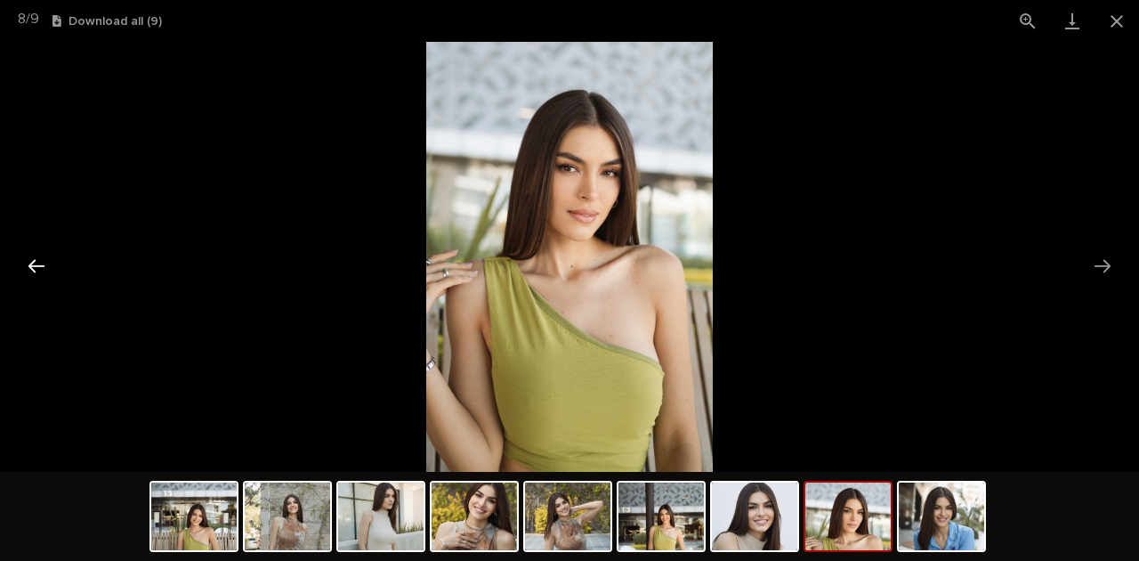
click at [39, 262] on button "Previous slide" at bounding box center [36, 265] width 37 height 35
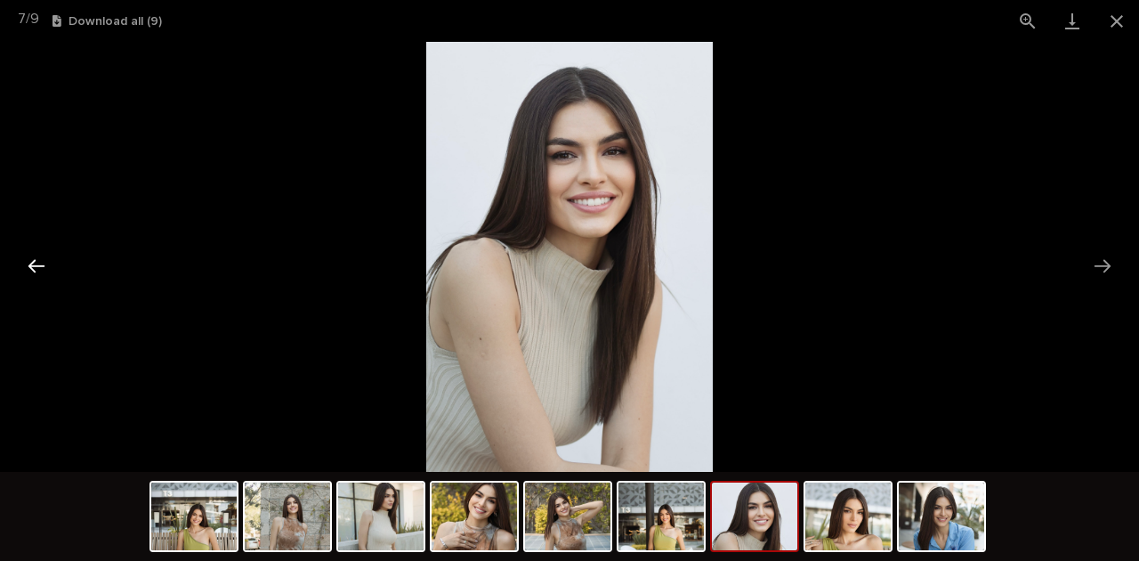
click at [40, 262] on button "Previous slide" at bounding box center [36, 265] width 37 height 35
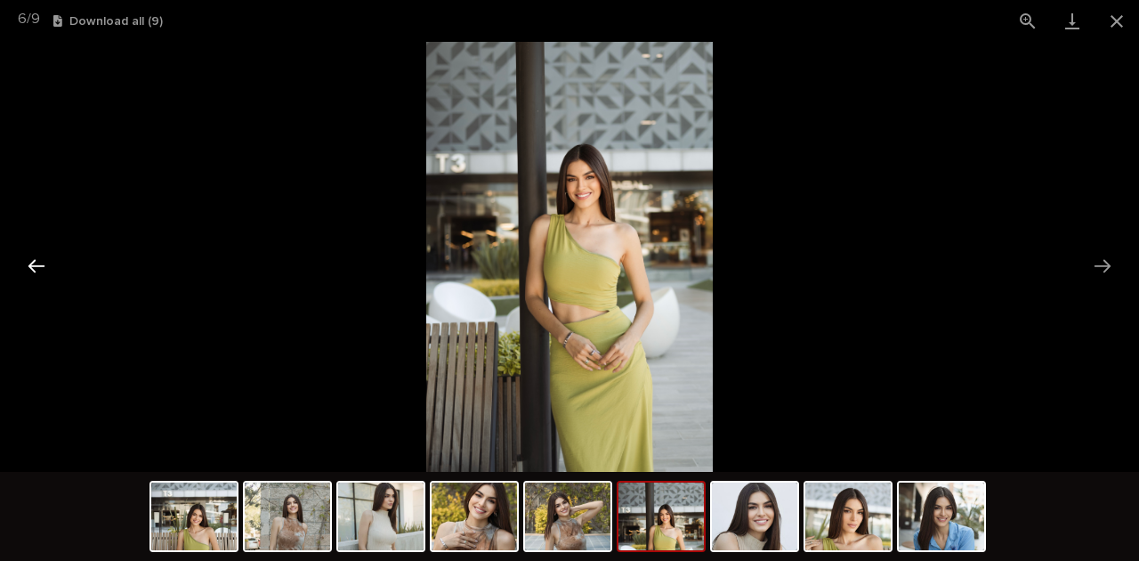
click at [40, 262] on button "Previous slide" at bounding box center [36, 265] width 37 height 35
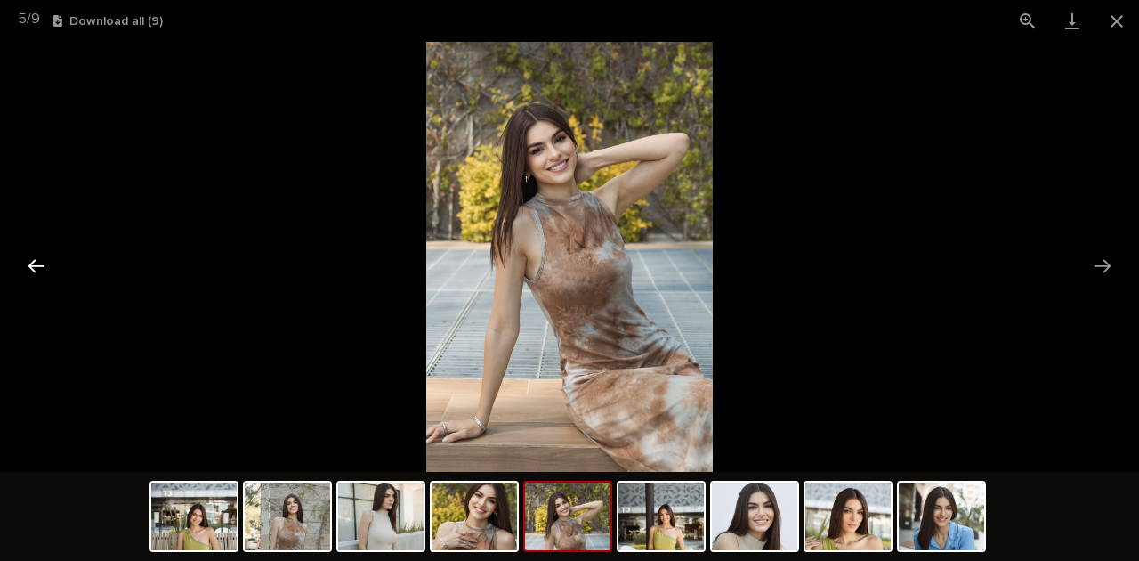
click at [40, 262] on button "Previous slide" at bounding box center [36, 265] width 37 height 35
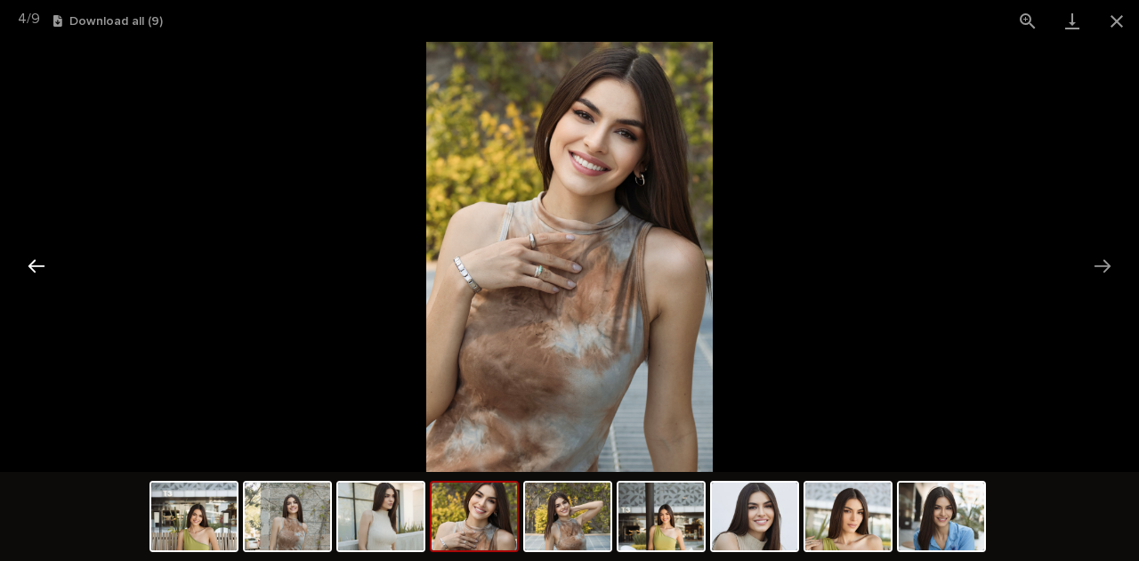
click at [40, 262] on button "Previous slide" at bounding box center [36, 265] width 37 height 35
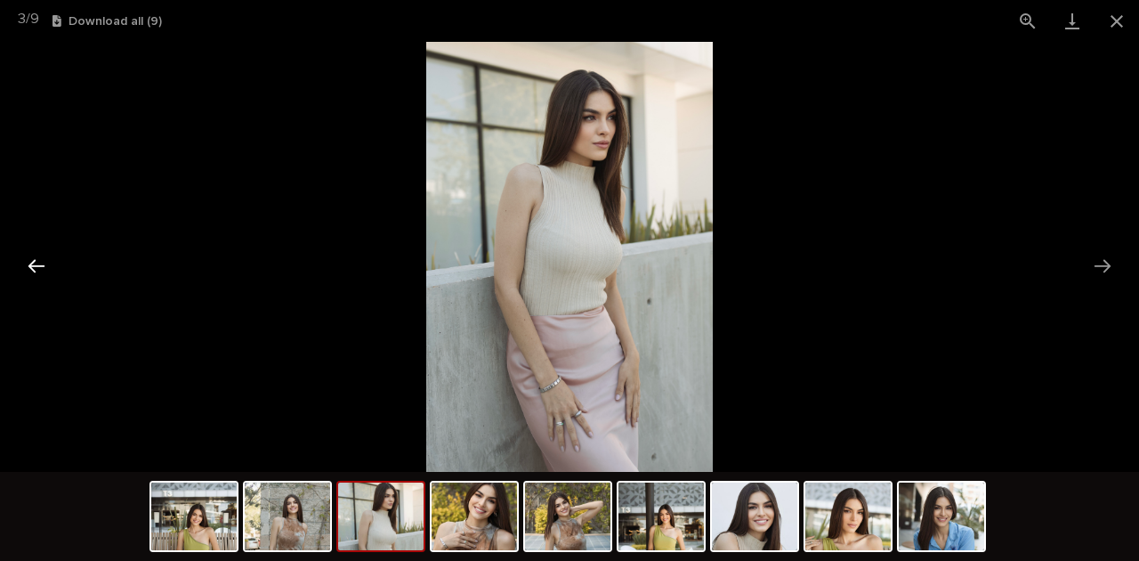
click at [40, 262] on button "Previous slide" at bounding box center [36, 265] width 37 height 35
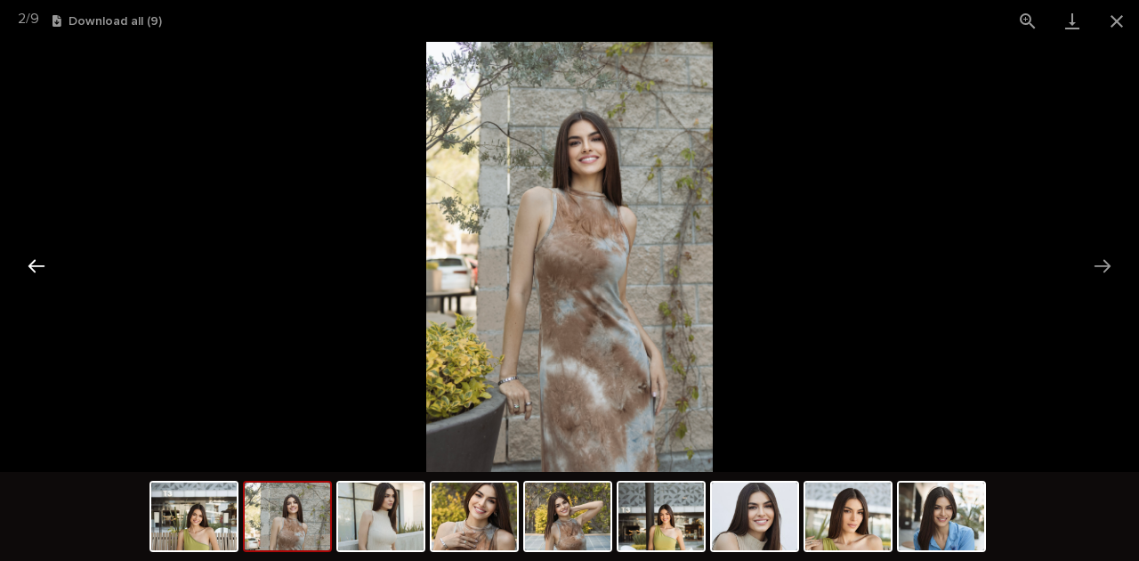
click at [40, 262] on button "Previous slide" at bounding box center [36, 265] width 37 height 35
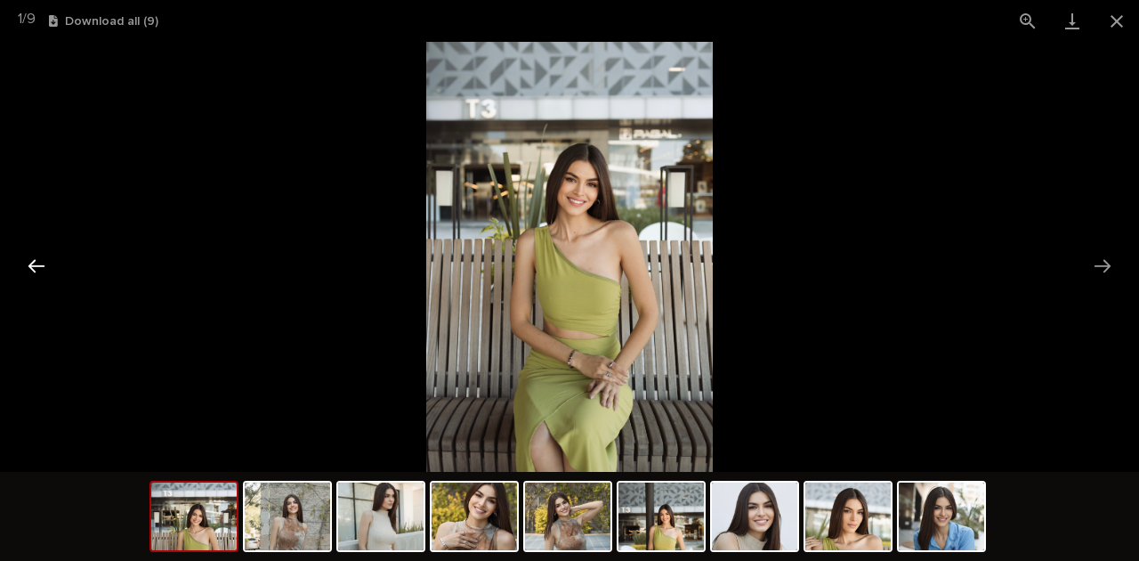
click at [40, 262] on button "Previous slide" at bounding box center [36, 265] width 37 height 35
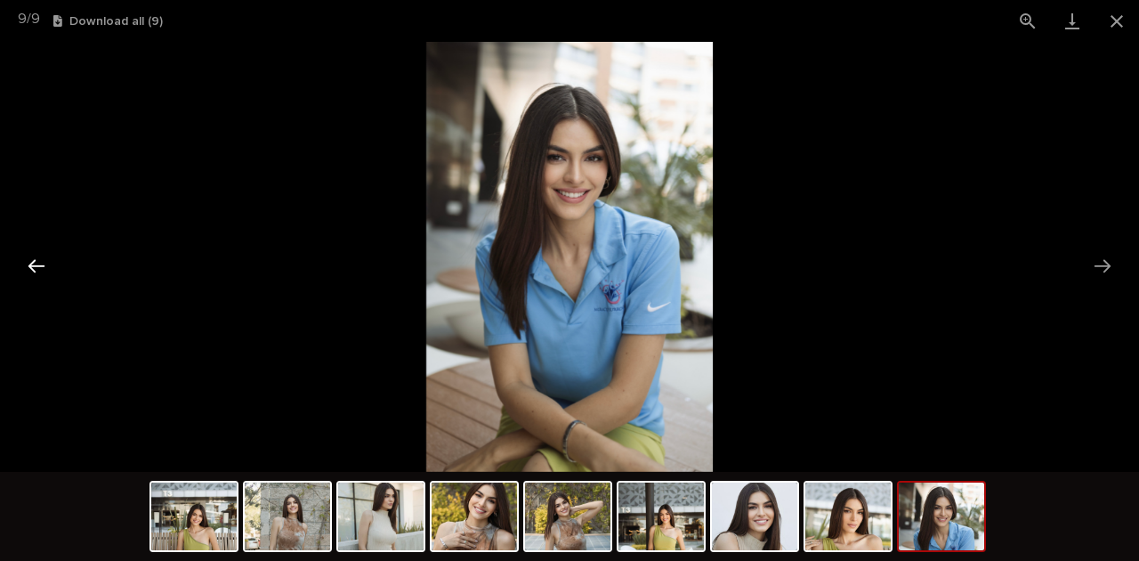
click at [40, 262] on button "Previous slide" at bounding box center [36, 265] width 37 height 35
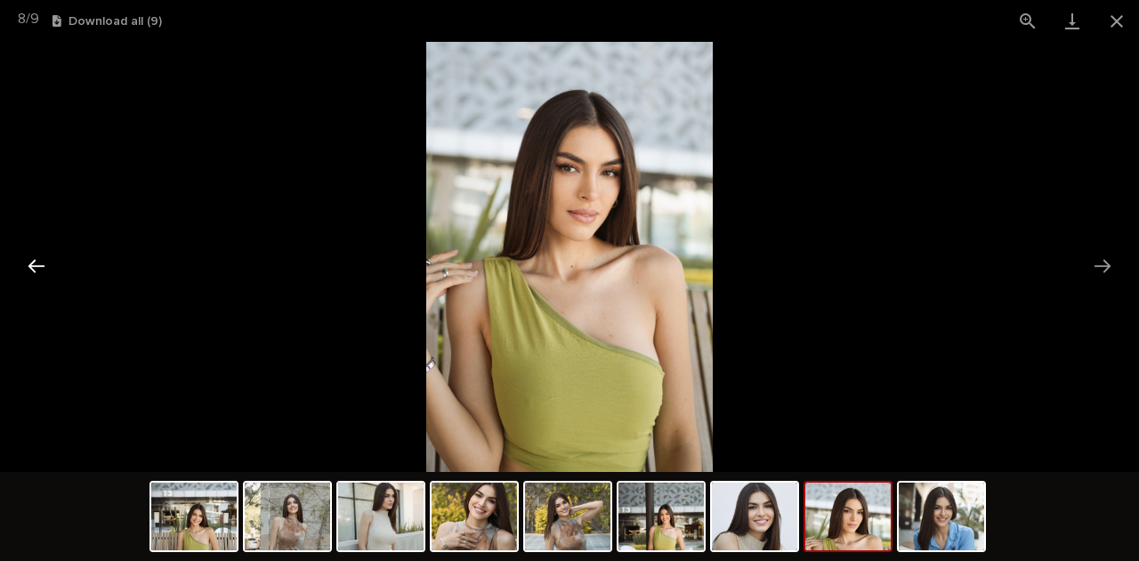
click at [40, 262] on button "Previous slide" at bounding box center [36, 265] width 37 height 35
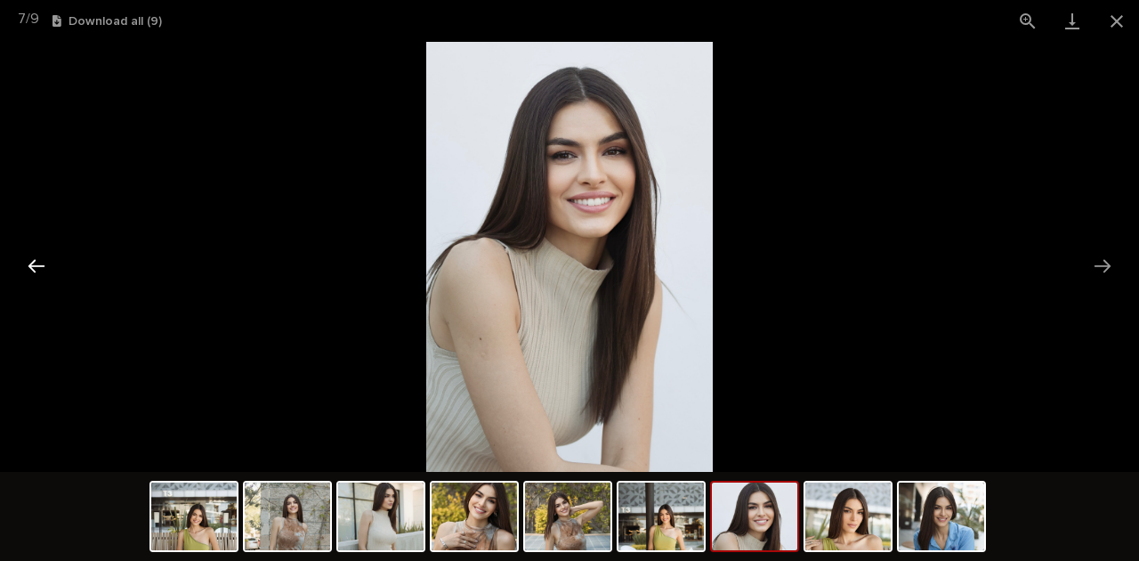
click at [40, 262] on button "Previous slide" at bounding box center [36, 265] width 37 height 35
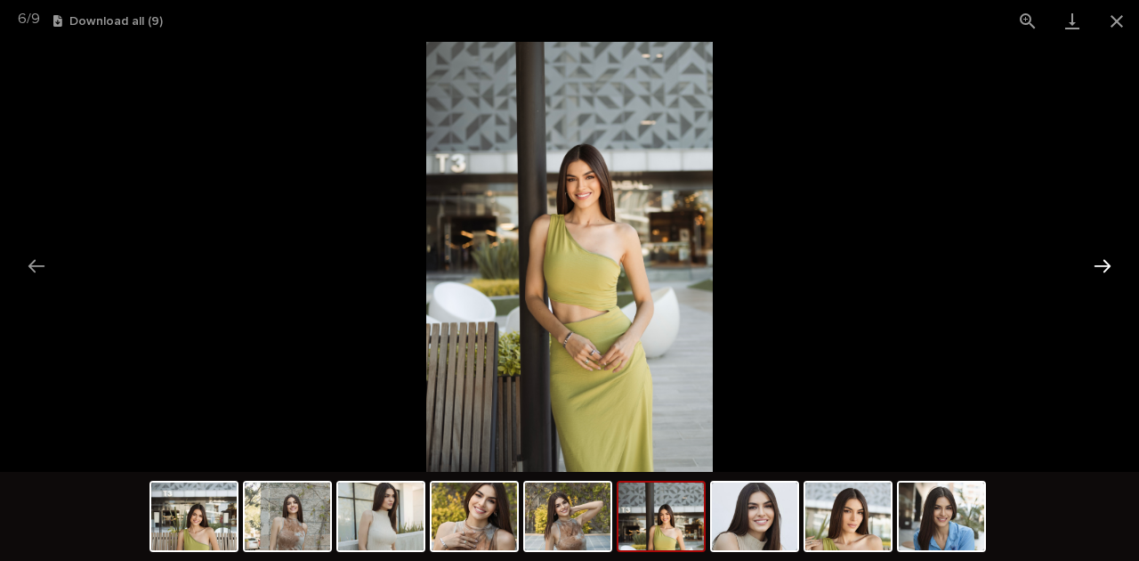
click at [1104, 258] on button "Next slide" at bounding box center [1102, 265] width 37 height 35
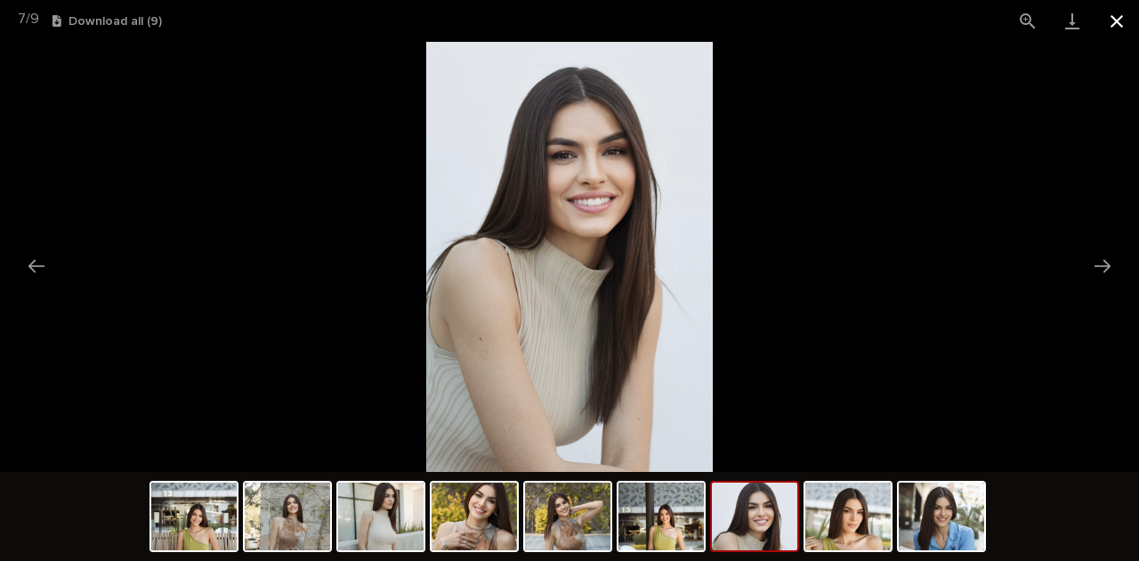
click at [1118, 24] on button "Close gallery" at bounding box center [1116, 21] width 44 height 42
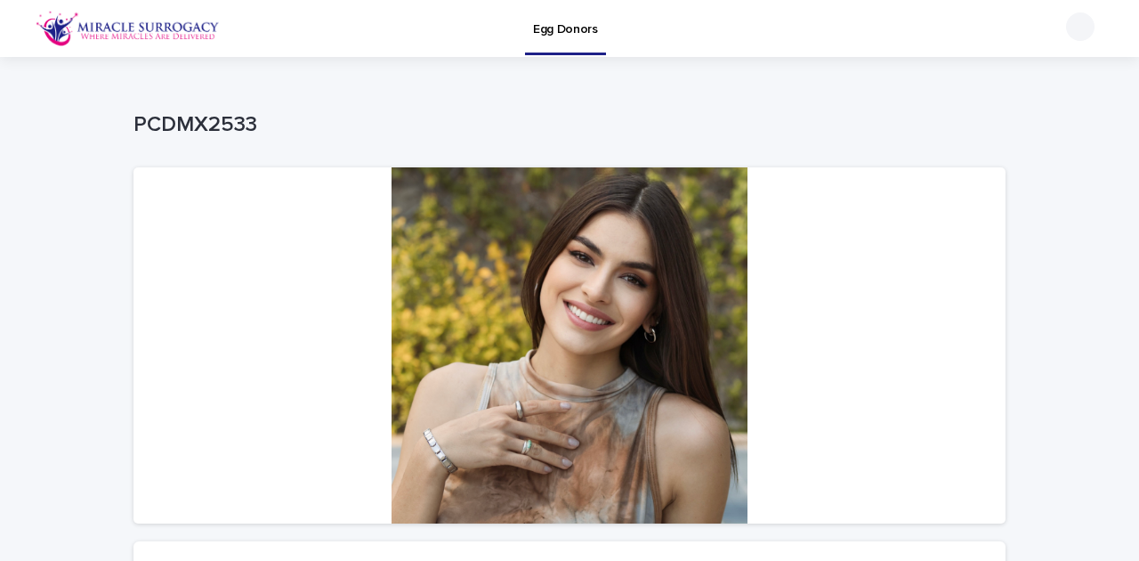
click at [83, 30] on img at bounding box center [128, 29] width 184 height 36
